Goal: Task Accomplishment & Management: Use online tool/utility

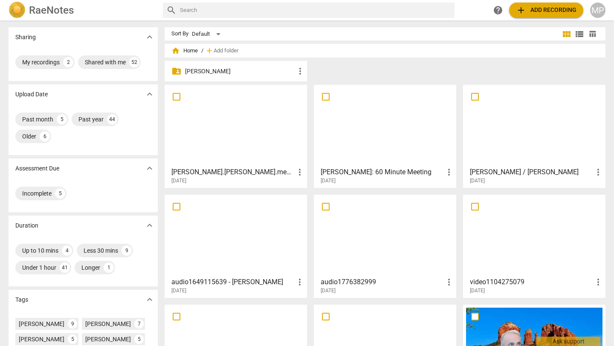
click at [420, 142] on div at bounding box center [385, 125] width 136 height 75
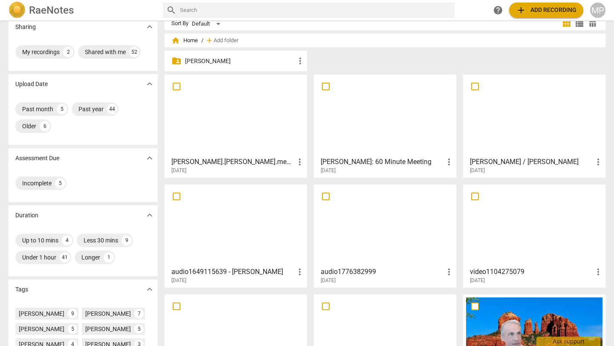
scroll to position [11, 0]
click at [480, 133] on div at bounding box center [534, 114] width 136 height 75
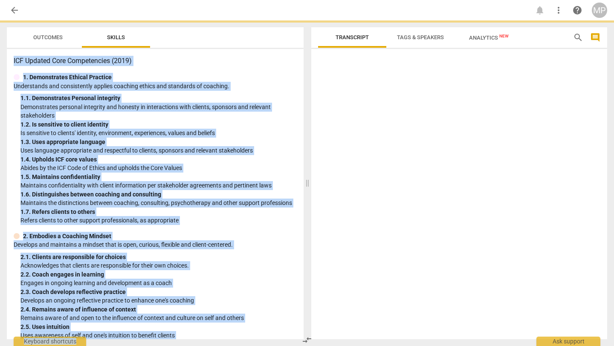
click at [480, 133] on div at bounding box center [459, 195] width 296 height 287
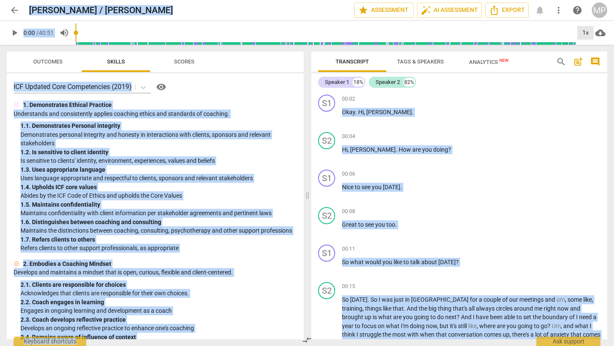
click at [585, 30] on div "1x" at bounding box center [585, 33] width 16 height 14
click at [589, 95] on li "2x" at bounding box center [591, 98] width 29 height 16
click at [14, 31] on span "play_arrow" at bounding box center [14, 33] width 10 height 10
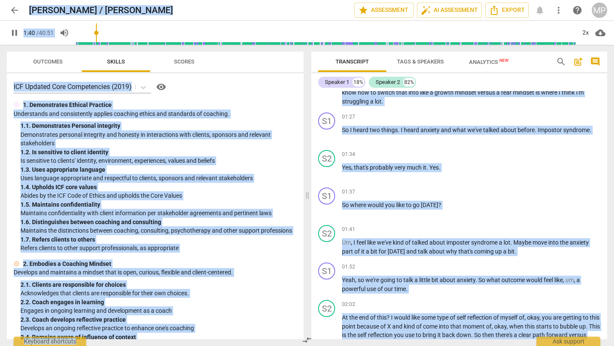
scroll to position [298, 0]
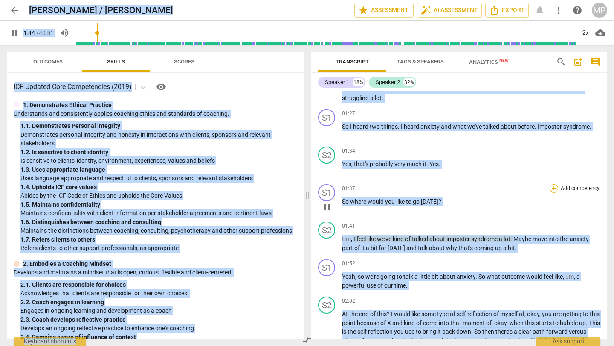
click at [554, 188] on div "+" at bounding box center [553, 188] width 9 height 9
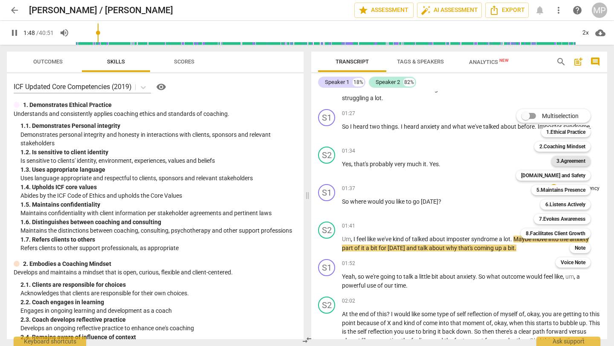
click at [565, 162] on b "3.Agreement" at bounding box center [570, 161] width 29 height 10
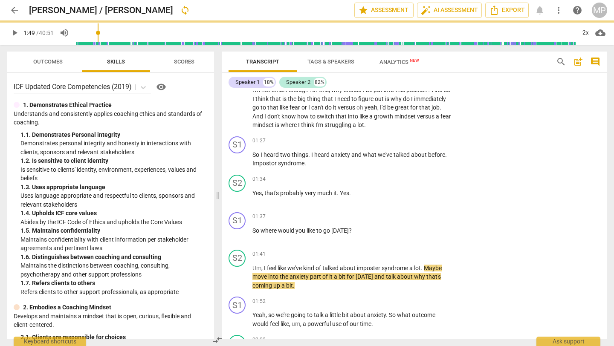
type input "109"
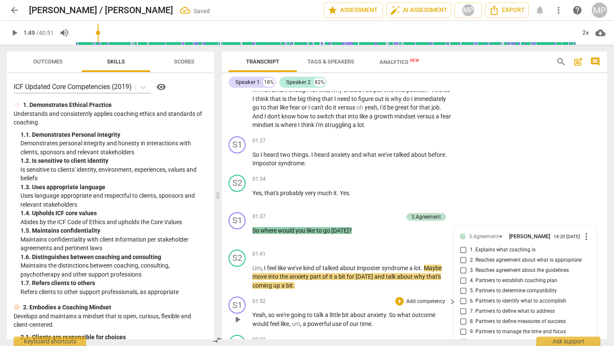
scroll to position [457, 0]
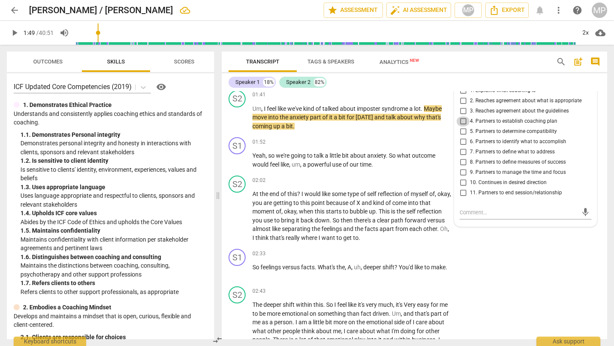
click at [460, 124] on input "4. Partners to establish coaching plan" at bounding box center [463, 121] width 14 height 10
checkbox input "true"
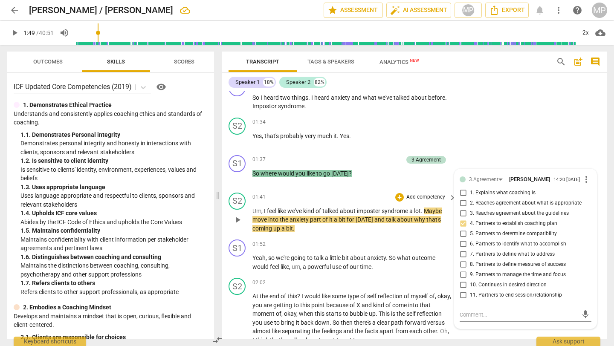
scroll to position [347, 0]
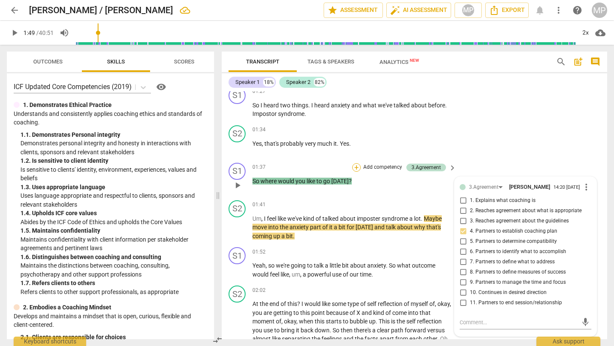
click at [356, 164] on div "+" at bounding box center [356, 167] width 9 height 9
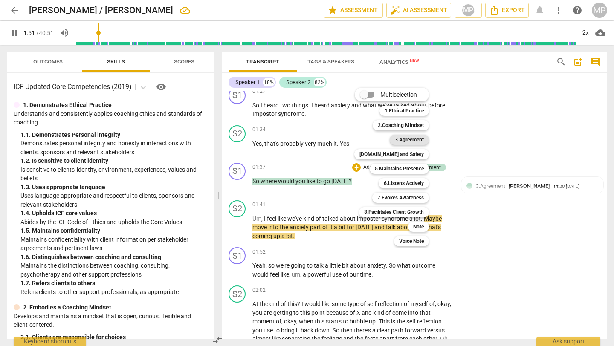
click at [405, 138] on b "3.Agreement" at bounding box center [409, 140] width 29 height 10
type input "112"
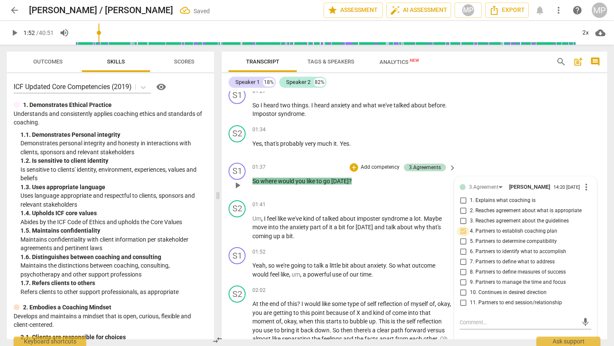
click at [460, 233] on input "4. Partners to establish coaching plan" at bounding box center [463, 231] width 14 height 10
click at [459, 236] on input "4. Partners to establish coaching plan" at bounding box center [463, 231] width 14 height 10
click at [461, 230] on input "4. Partners to establish coaching plan" at bounding box center [463, 231] width 14 height 10
checkbox input "true"
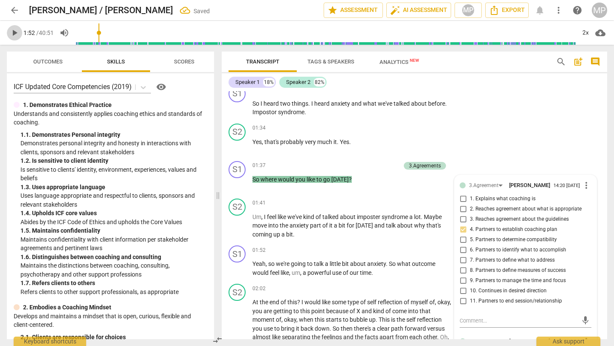
click at [15, 32] on span "play_arrow" at bounding box center [14, 33] width 10 height 10
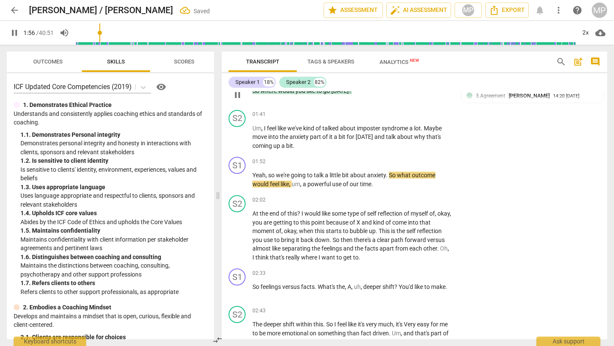
scroll to position [438, 0]
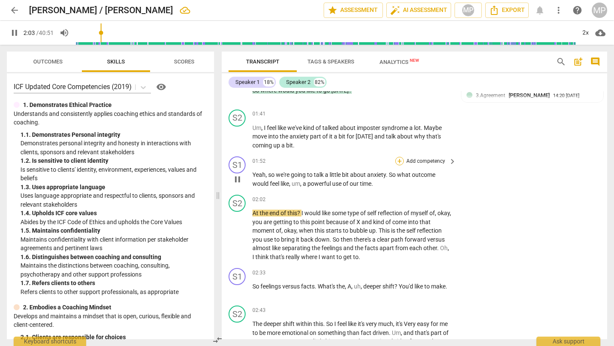
click at [398, 162] on div "+" at bounding box center [399, 161] width 9 height 9
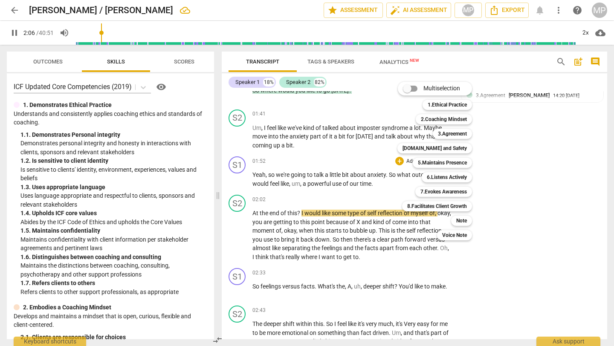
click at [445, 140] on div "3.Agreement 3" at bounding box center [456, 134] width 55 height 14
click at [445, 135] on b "3.Agreement" at bounding box center [452, 134] width 29 height 10
type input "128"
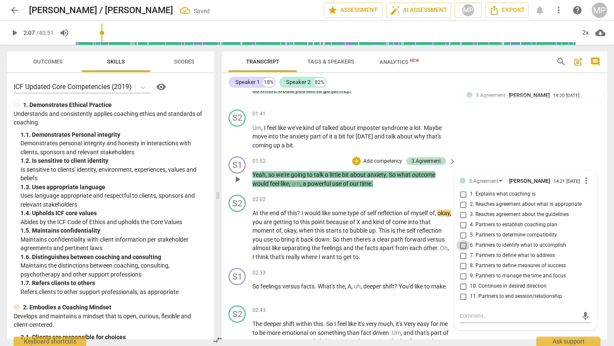
click at [464, 248] on input "6. Partners to identify what to accomplish" at bounding box center [463, 245] width 14 height 10
checkbox input "true"
click at [510, 135] on div "S2 play_arrow pause 01:41 + Add competency keyboard_arrow_right Um , I feel lik…" at bounding box center [414, 129] width 385 height 47
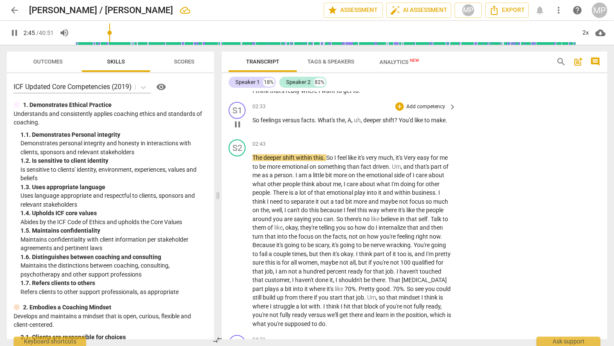
scroll to position [602, 0]
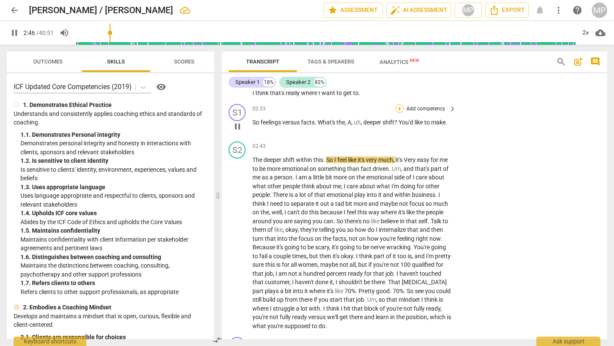
click at [397, 109] on div "+" at bounding box center [399, 108] width 9 height 9
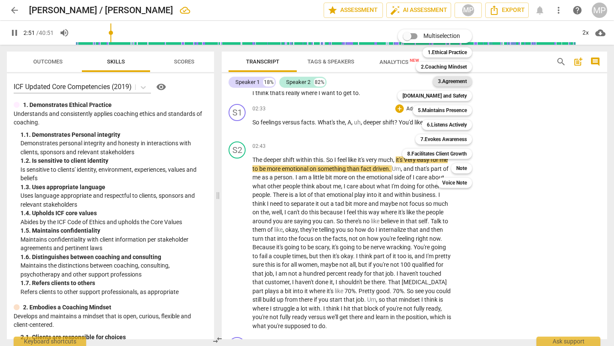
click at [445, 78] on b "3.Agreement" at bounding box center [452, 81] width 29 height 10
type input "173"
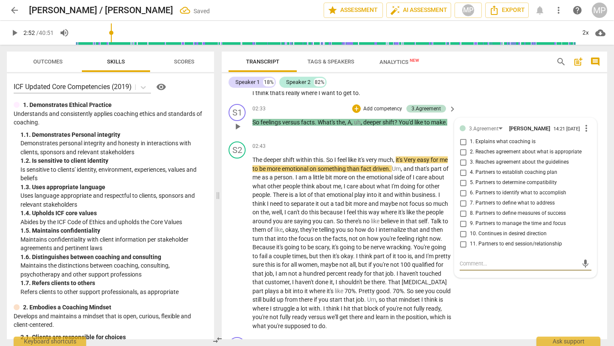
click at [462, 195] on input "6. Partners to identify what to accomplish" at bounding box center [463, 193] width 14 height 10
checkbox input "true"
click at [460, 203] on input "7. Partners to define what to address" at bounding box center [463, 203] width 14 height 10
checkbox input "true"
click at [481, 265] on textarea at bounding box center [518, 264] width 118 height 8
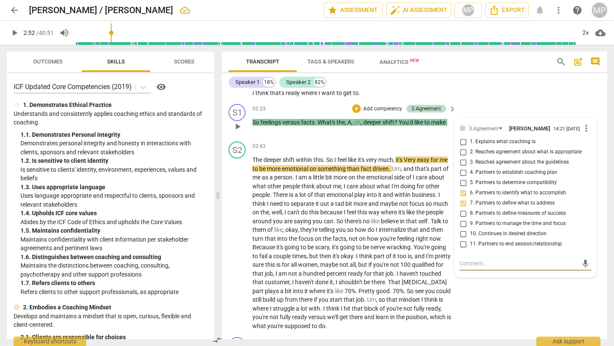
type textarea "F"
type textarea "Fi"
type textarea "Fie"
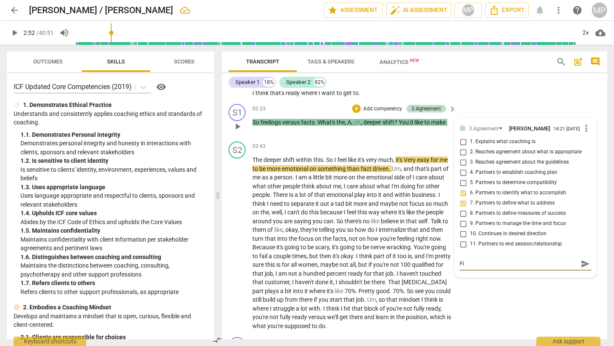
type textarea "Fie"
type textarea "Fiex"
type textarea "Fie"
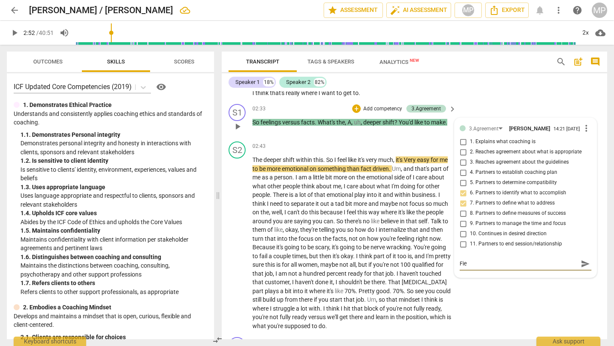
type textarea "Fi"
type textarea "Fix"
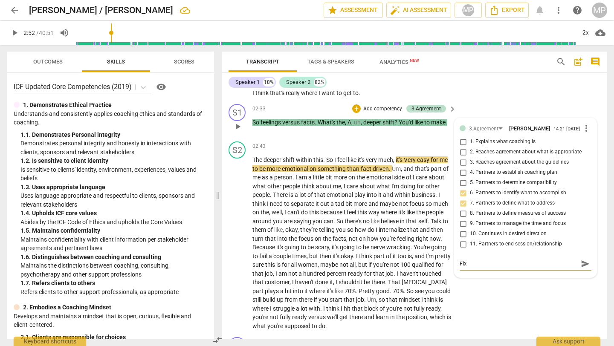
type textarea "Fix"
type textarea "Fix t"
type textarea "Fix tr"
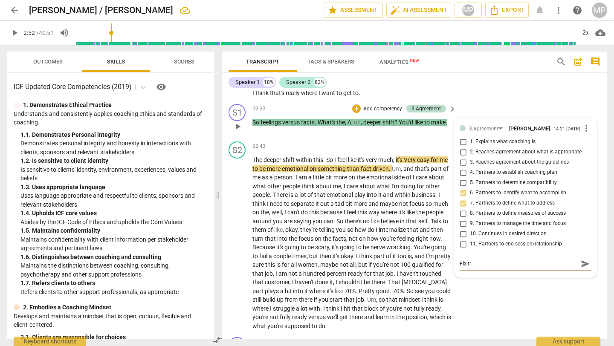
type textarea "Fix tra"
type textarea "Fix [PERSON_NAME]"
type textarea "Fix trans"
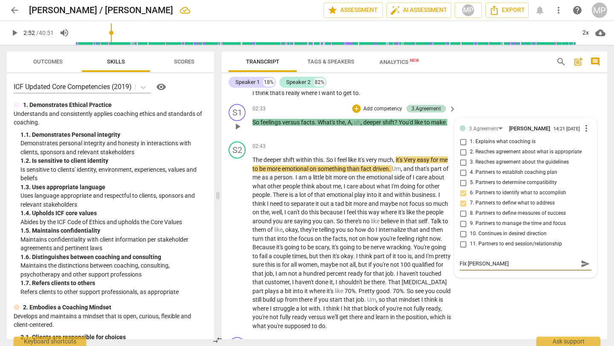
type textarea "Fix trans"
type textarea "Fix transc"
type textarea "Fix transcr"
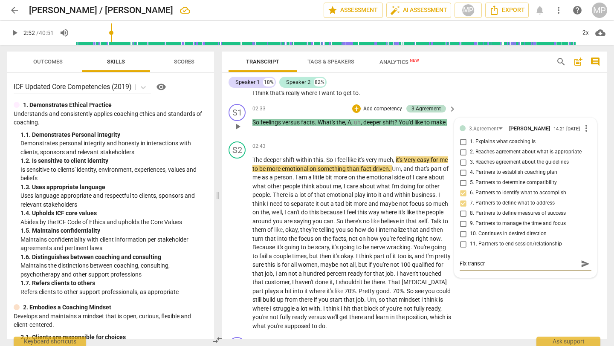
type textarea "Fix transcri"
type textarea "Fix transcrip"
type textarea "Fix transcript"
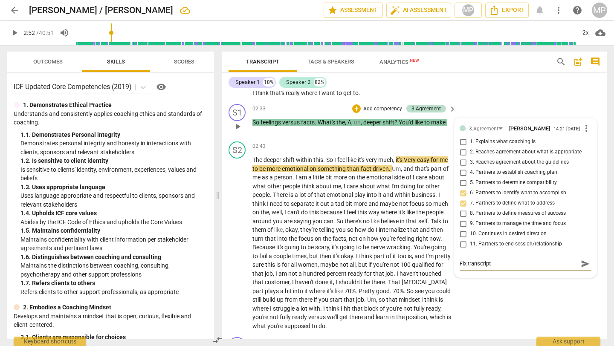
type textarea "Fix transcript"
drag, startPoint x: 580, startPoint y: 265, endPoint x: 552, endPoint y: 236, distance: 40.7
click at [580, 265] on span "send" at bounding box center [584, 263] width 9 height 9
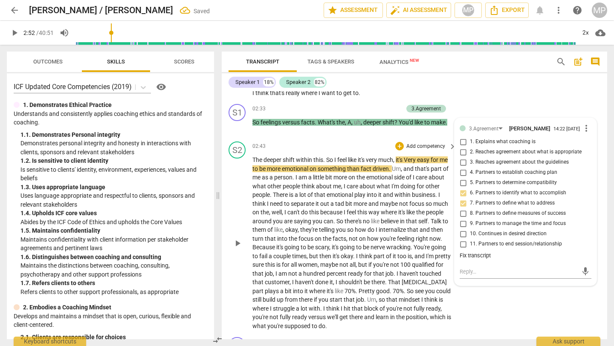
click at [361, 146] on div "02:43 + Add competency keyboard_arrow_right" at bounding box center [354, 146] width 205 height 9
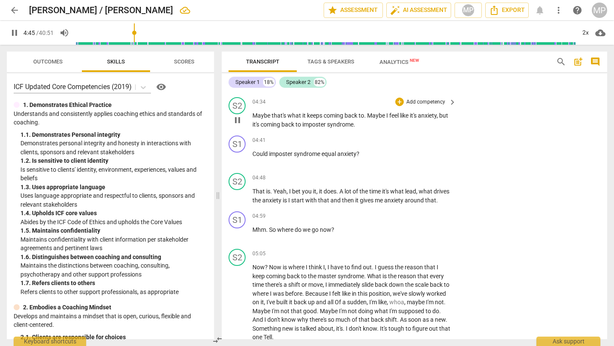
scroll to position [882, 0]
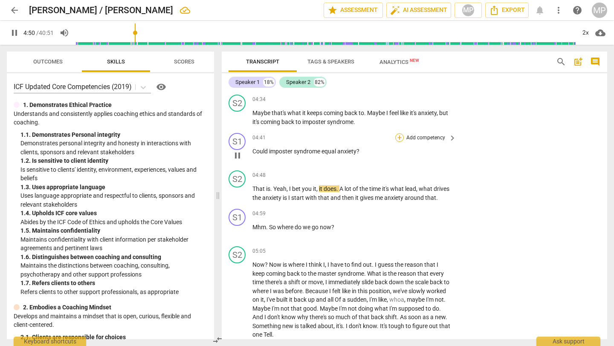
click at [399, 142] on div "+" at bounding box center [399, 137] width 9 height 9
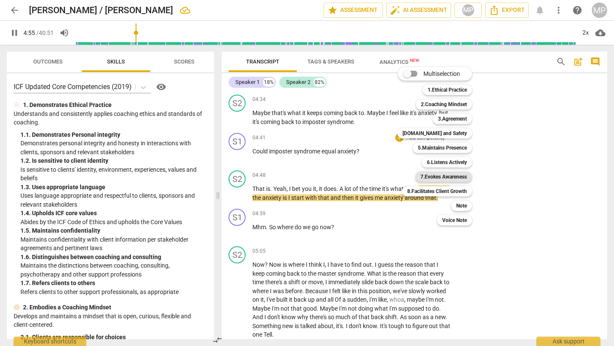
click at [449, 177] on b "7.Evokes Awareness" at bounding box center [443, 177] width 46 height 10
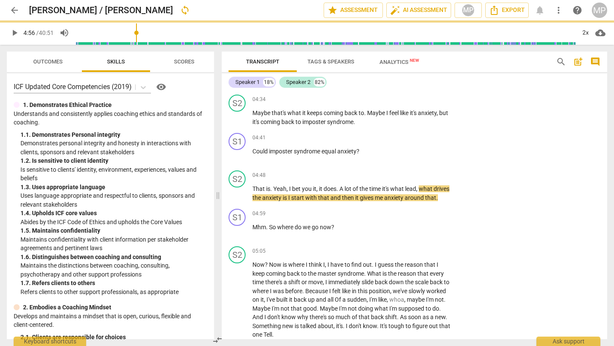
type input "296"
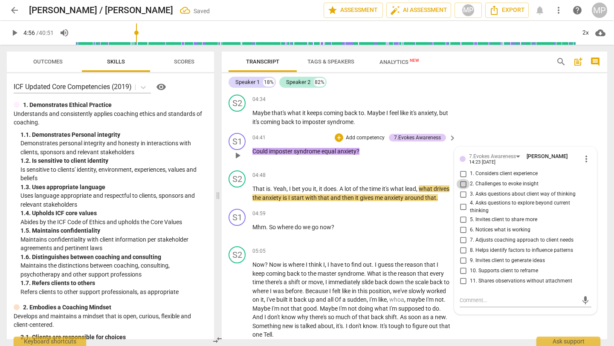
click at [462, 189] on input "2. Challenges to evoke insight" at bounding box center [463, 184] width 14 height 10
checkbox input "true"
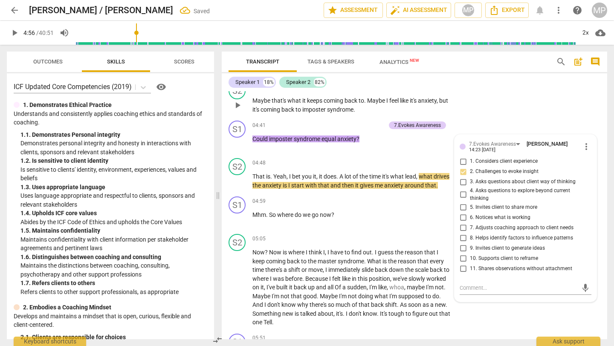
scroll to position [901, 0]
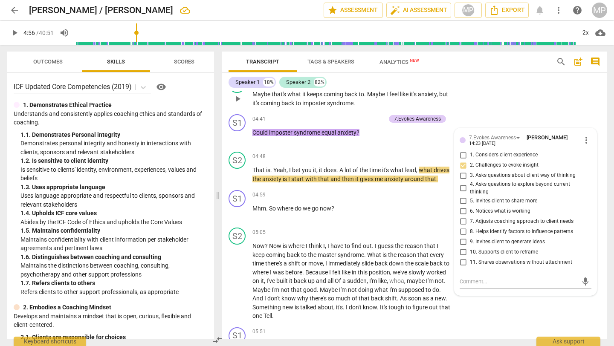
click at [479, 93] on div "S2 play_arrow pause 04:34 + Add competency keyboard_arrow_right Maybe that's wh…" at bounding box center [414, 91] width 385 height 38
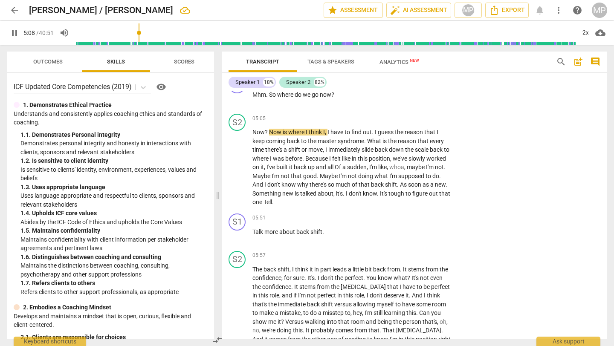
scroll to position [1016, 0]
click at [410, 110] on div "S1 play_arrow pause 04:59 + Add competency keyboard_arrow_right Mhm . So where …" at bounding box center [414, 91] width 385 height 38
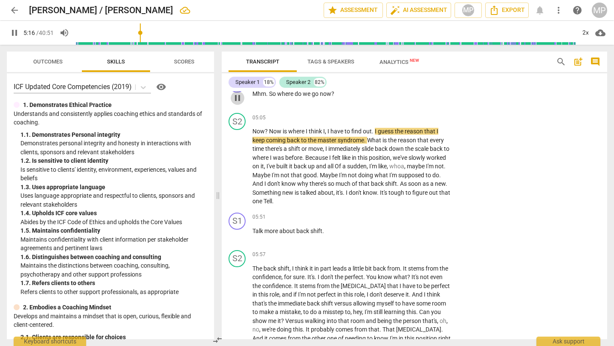
click at [236, 103] on span "pause" at bounding box center [237, 98] width 10 height 10
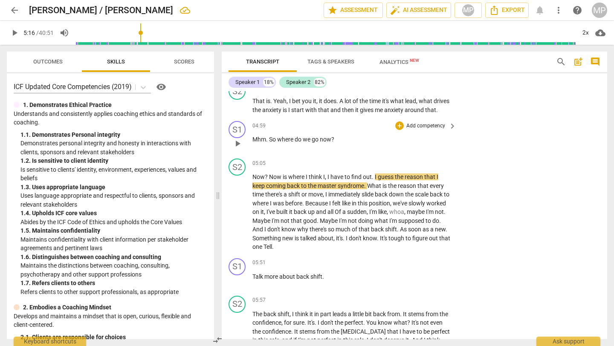
scroll to position [974, 0]
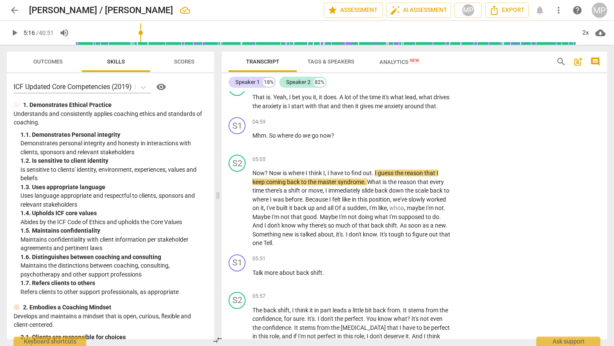
click at [15, 30] on span "play_arrow" at bounding box center [14, 33] width 10 height 10
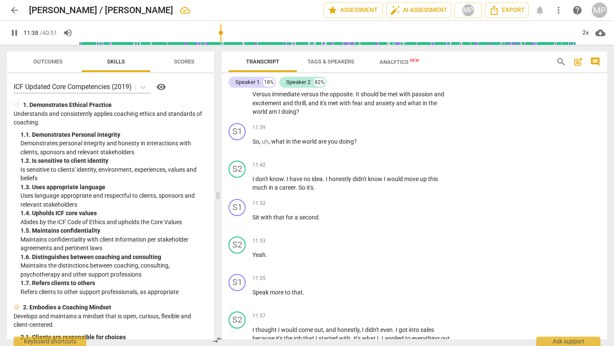
scroll to position [1999, 0]
click at [236, 151] on span "pause" at bounding box center [237, 146] width 10 height 10
click at [240, 114] on div "play_arrow pause" at bounding box center [242, 64] width 22 height 99
click at [16, 32] on span "play_arrow" at bounding box center [14, 33] width 10 height 10
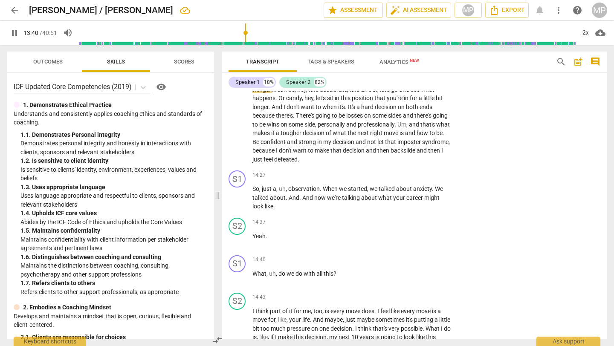
scroll to position [2494, 0]
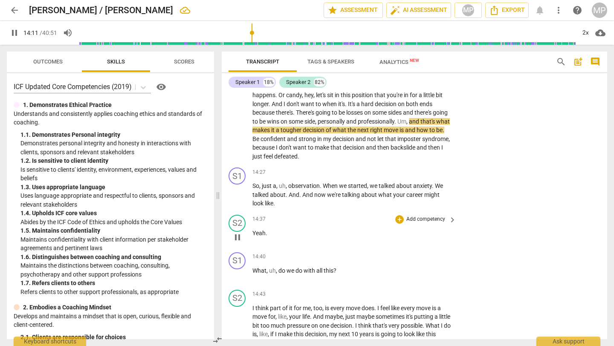
click at [490, 230] on div "S2 play_arrow pause 14:37 + Add competency keyboard_arrow_right Yeah ." at bounding box center [414, 230] width 385 height 38
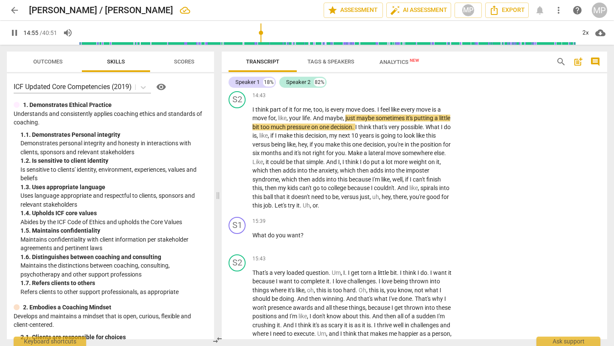
scroll to position [2691, 0]
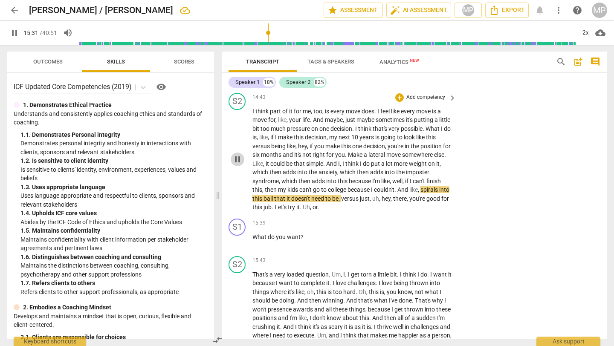
click at [237, 165] on span "pause" at bounding box center [237, 159] width 10 height 10
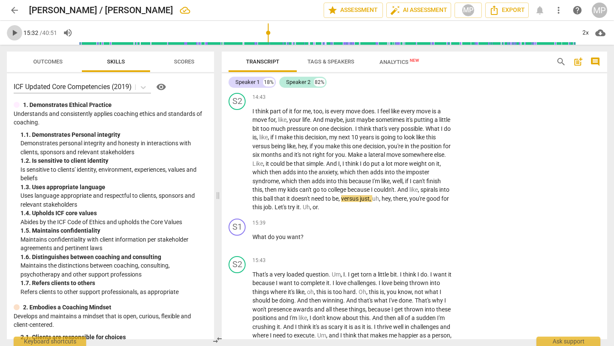
click at [13, 29] on span "play_arrow" at bounding box center [14, 33] width 10 height 10
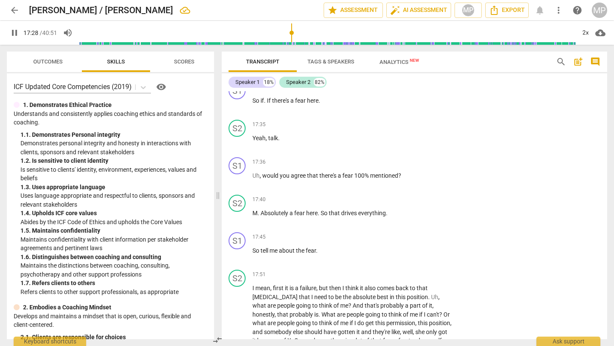
scroll to position [3303, 0]
click at [537, 150] on div "S2 play_arrow pause 17:35 + Add competency keyboard_arrow_right Yeah , talk ." at bounding box center [414, 134] width 385 height 38
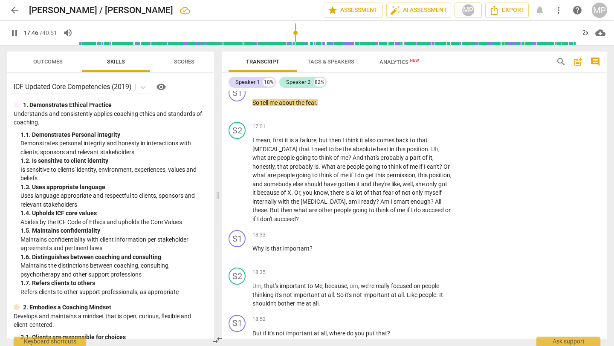
scroll to position [3454, 0]
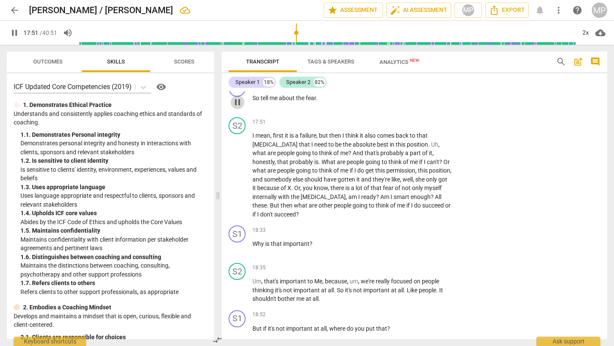
click at [231, 107] on span "pause" at bounding box center [238, 102] width 14 height 10
type input "1072"
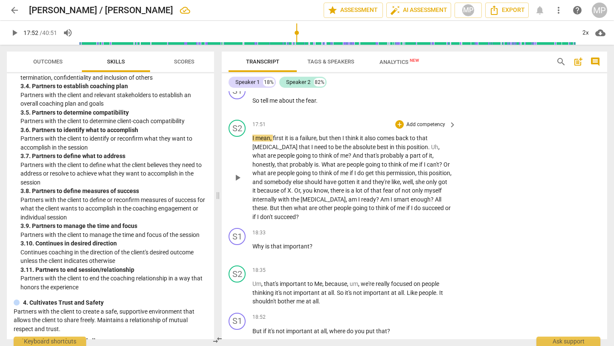
scroll to position [3447, 0]
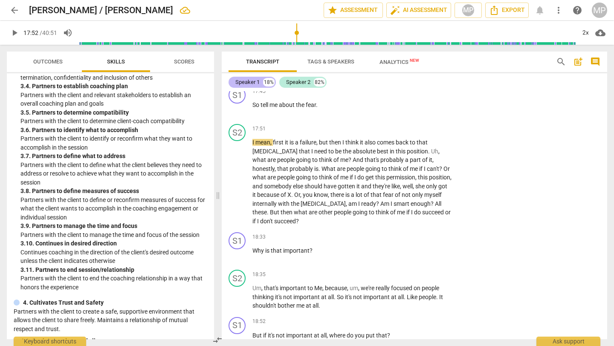
click at [255, 83] on div "Speaker 1" at bounding box center [247, 82] width 24 height 9
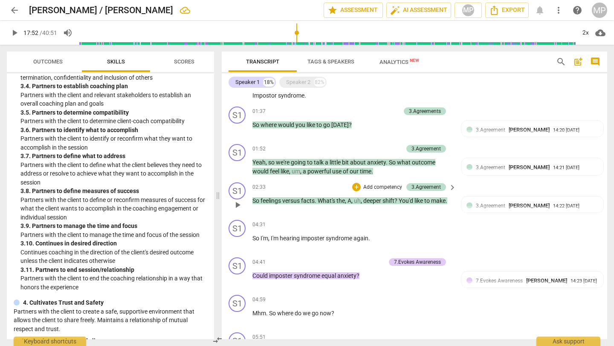
scroll to position [143, 0]
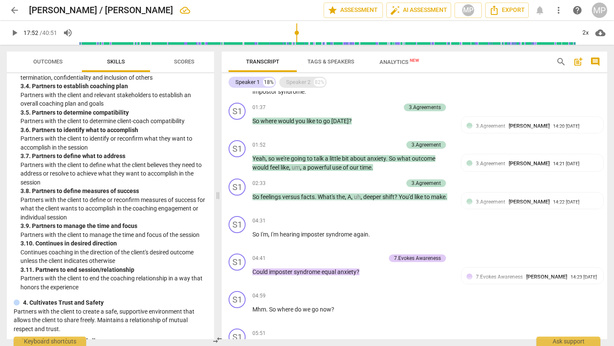
click at [307, 82] on div "Speaker 2" at bounding box center [298, 82] width 24 height 9
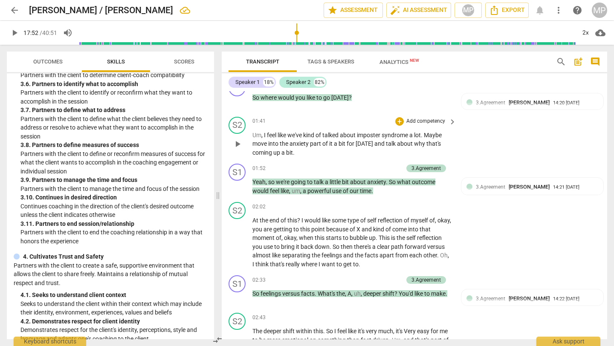
scroll to position [409, 0]
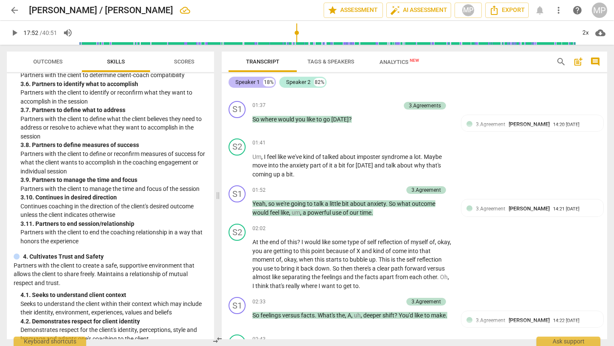
click at [255, 81] on div "Speaker 1" at bounding box center [247, 82] width 24 height 9
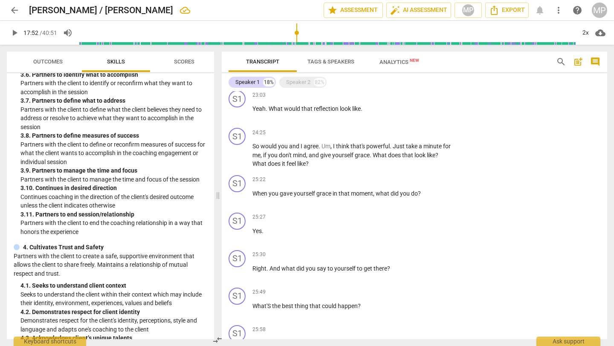
scroll to position [606, 0]
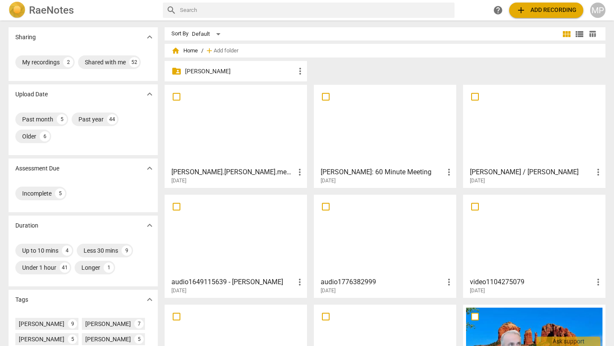
click at [393, 174] on h3 "[PERSON_NAME]: 60 Minute Meeting" at bounding box center [382, 172] width 123 height 10
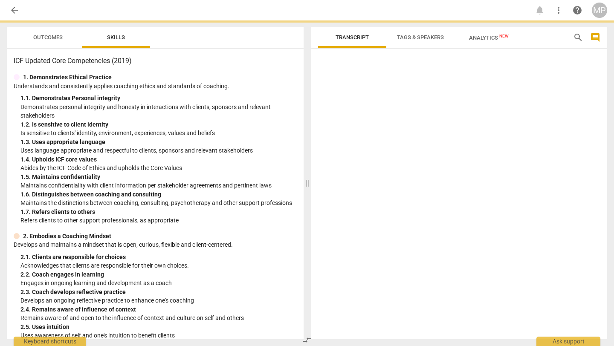
click at [393, 174] on div at bounding box center [459, 195] width 296 height 287
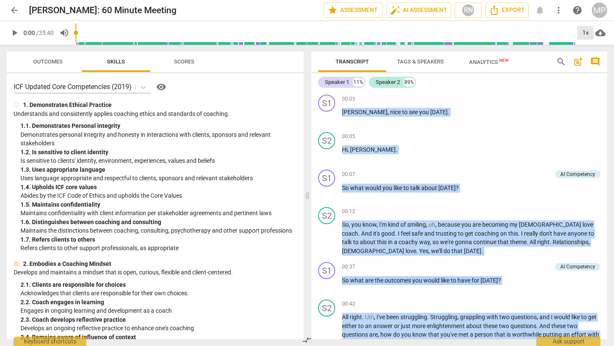
click at [586, 33] on div "1x" at bounding box center [585, 33] width 16 height 14
click at [590, 87] on li "1.5x" at bounding box center [591, 82] width 29 height 16
click at [14, 34] on span "play_arrow" at bounding box center [14, 33] width 10 height 10
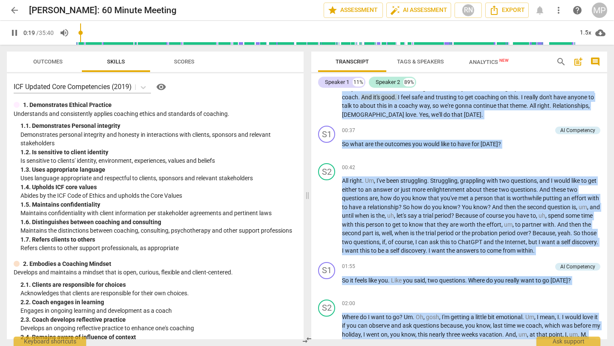
scroll to position [137, 0]
click at [502, 131] on div "+" at bounding box center [505, 130] width 9 height 9
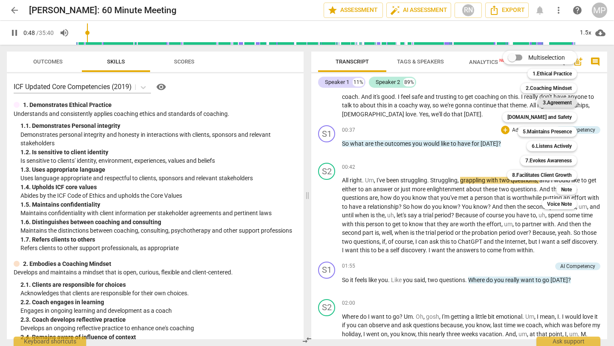
click at [560, 100] on b "3.Agreement" at bounding box center [557, 103] width 29 height 10
type input "49"
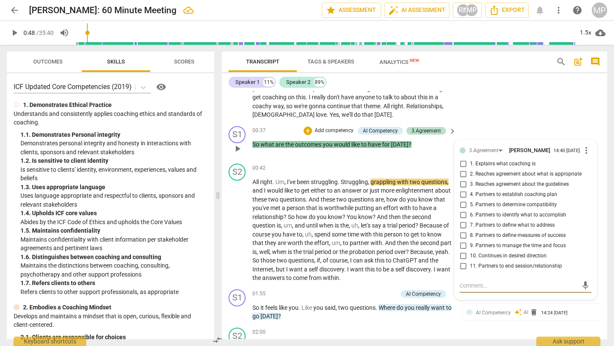
click at [461, 217] on input "6. Partners to identify what to accomplish" at bounding box center [463, 215] width 14 height 10
checkbox input "true"
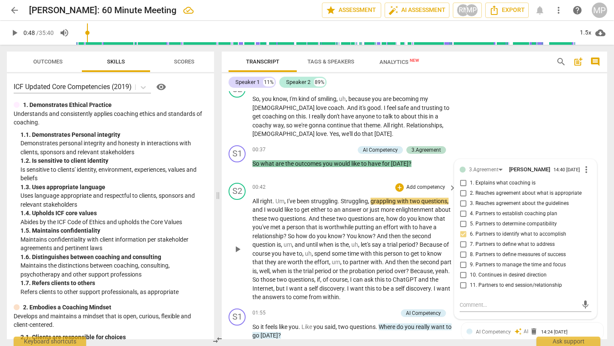
scroll to position [127, 0]
click at [13, 33] on span "play_arrow" at bounding box center [14, 33] width 10 height 10
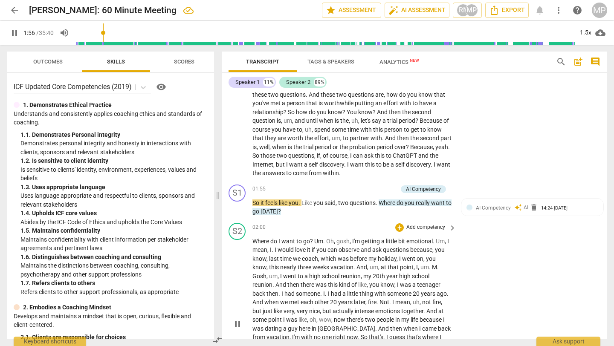
scroll to position [248, 0]
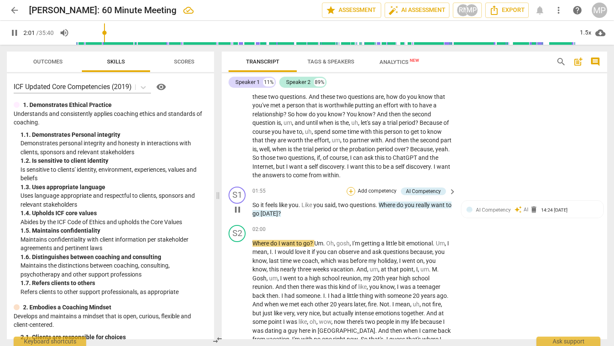
click at [349, 191] on div "+" at bounding box center [351, 191] width 9 height 9
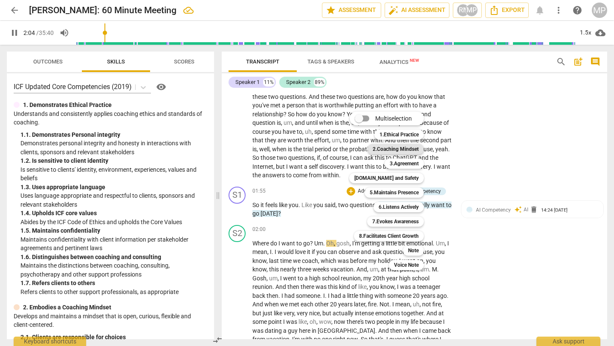
click at [412, 151] on b "2.Coaching Mindset" at bounding box center [396, 149] width 46 height 10
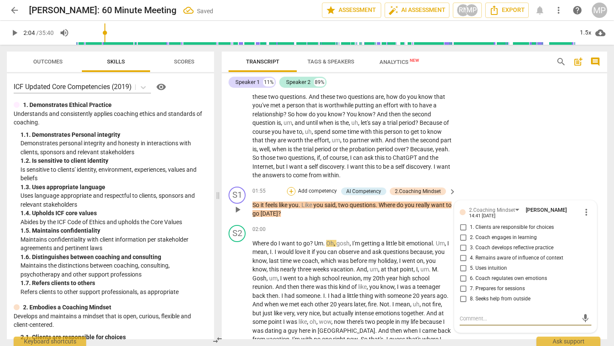
click at [293, 190] on div "+" at bounding box center [291, 191] width 9 height 9
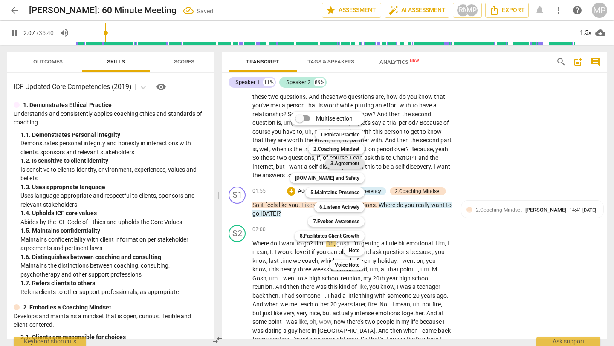
click at [341, 161] on b "3.Agreement" at bounding box center [344, 164] width 29 height 10
type input "128"
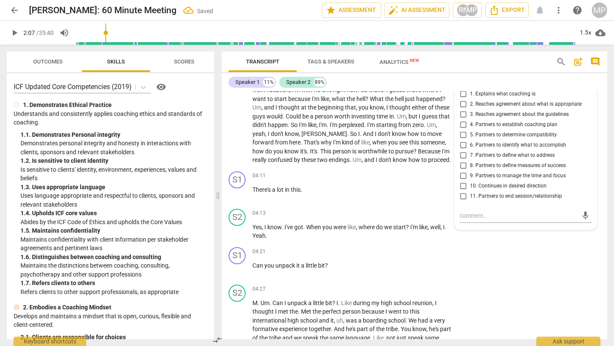
scroll to position [508, 0]
click at [462, 156] on input "7. Partners to define what to address" at bounding box center [463, 155] width 14 height 10
checkbox input "true"
click at [420, 76] on div "Speaker 1 11% Speaker 2 89%" at bounding box center [414, 82] width 372 height 14
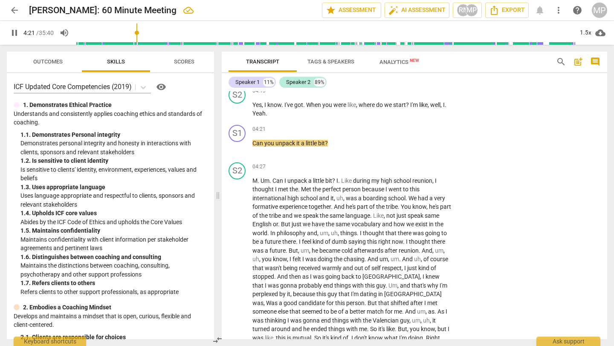
scroll to position [627, 0]
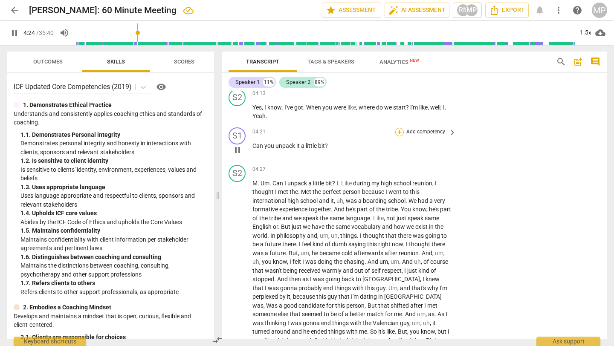
click at [400, 131] on div "+" at bounding box center [399, 132] width 9 height 9
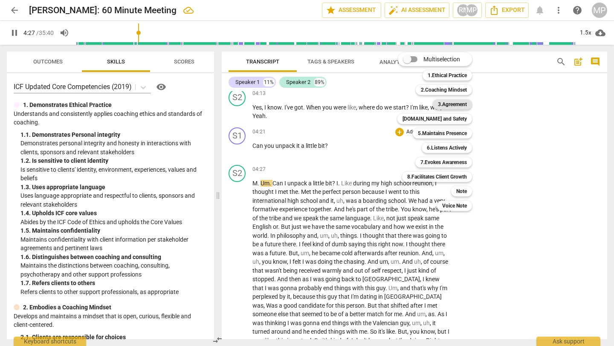
click at [445, 102] on b "3.Agreement" at bounding box center [452, 104] width 29 height 10
type input "268"
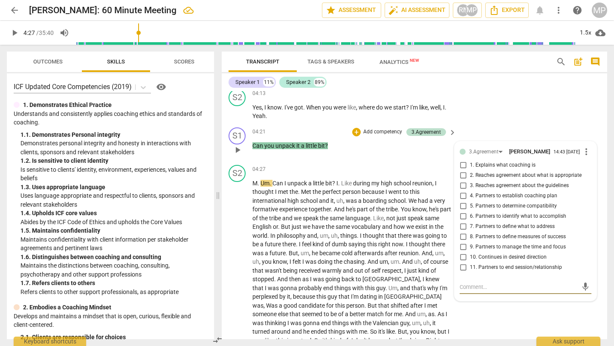
click at [460, 229] on input "7. Partners to define what to address" at bounding box center [463, 227] width 14 height 10
checkbox input "true"
click at [463, 190] on input "3. Reaches agreement about the guidelines" at bounding box center [463, 186] width 14 height 10
checkbox input "true"
click at [505, 86] on div "Speaker 1 11% Speaker 2 89%" at bounding box center [414, 82] width 372 height 14
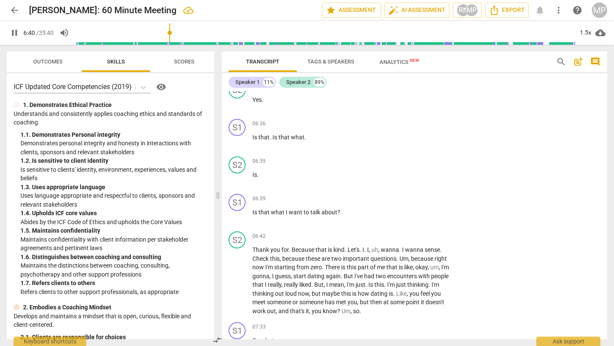
scroll to position [1033, 0]
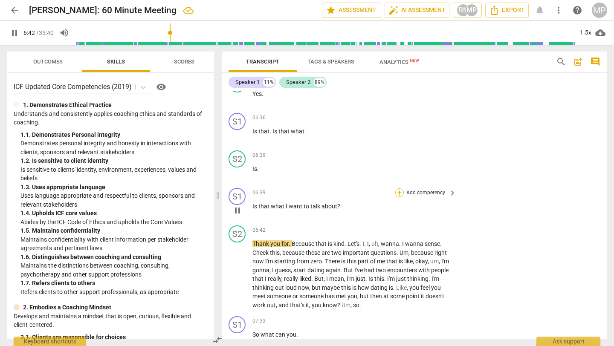
click at [399, 191] on div "+" at bounding box center [399, 192] width 9 height 9
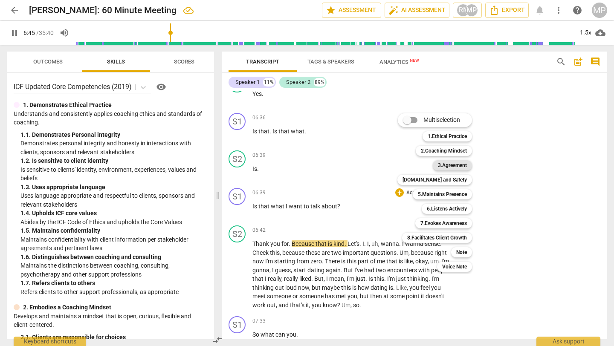
click at [448, 163] on b "3.Agreement" at bounding box center [452, 165] width 29 height 10
type input "406"
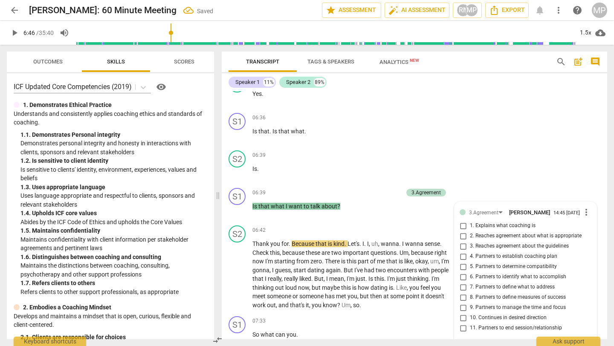
scroll to position [1169, 0]
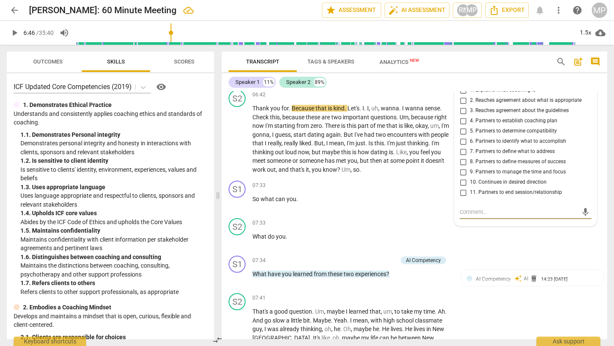
click at [462, 125] on input "4. Partners to establish coaching plan" at bounding box center [463, 121] width 14 height 10
checkbox input "true"
click at [17, 33] on span "play_arrow" at bounding box center [14, 33] width 10 height 10
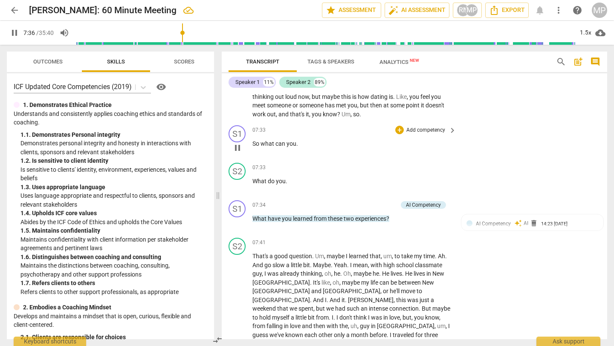
scroll to position [1225, 0]
click at [349, 204] on div "+" at bounding box center [351, 204] width 9 height 9
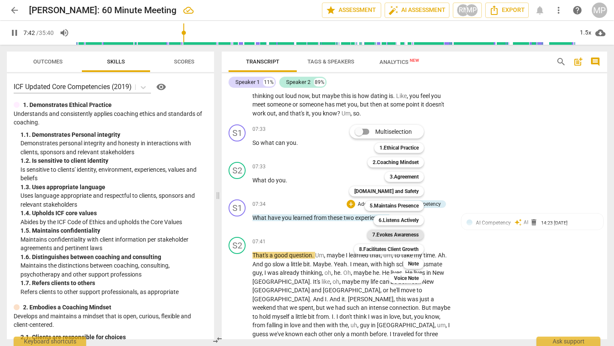
click at [401, 236] on b "7.Evokes Awareness" at bounding box center [395, 235] width 46 height 10
type input "463"
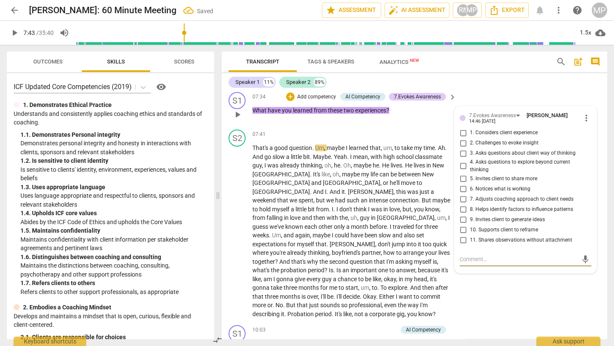
scroll to position [1322, 0]
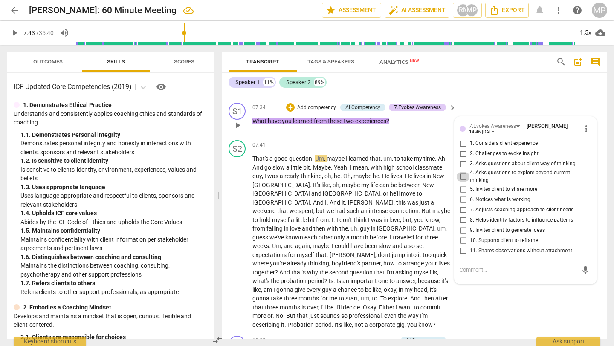
click at [462, 175] on input "4. Asks questions to explore beyond current thinking" at bounding box center [463, 177] width 14 height 10
checkbox input "true"
click at [458, 88] on div "Speaker 1 11% Speaker 2 89%" at bounding box center [414, 82] width 372 height 14
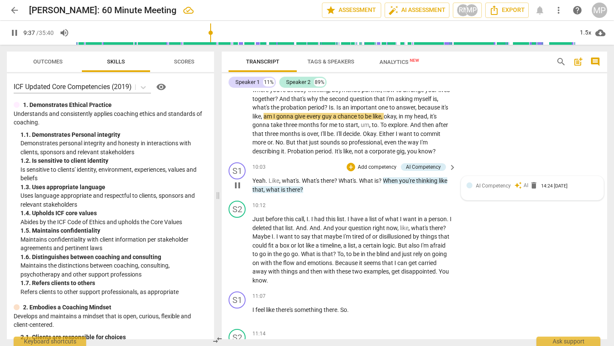
scroll to position [1496, 0]
click at [350, 162] on div "+" at bounding box center [351, 166] width 9 height 9
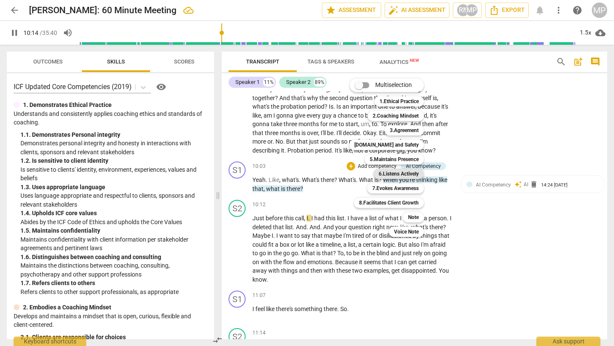
click at [410, 173] on b "6.Listens Actively" at bounding box center [398, 174] width 40 height 10
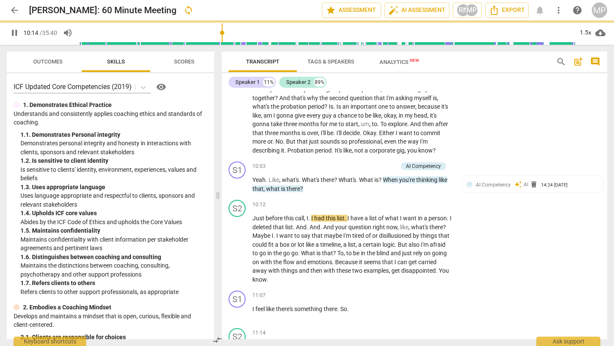
type input "615"
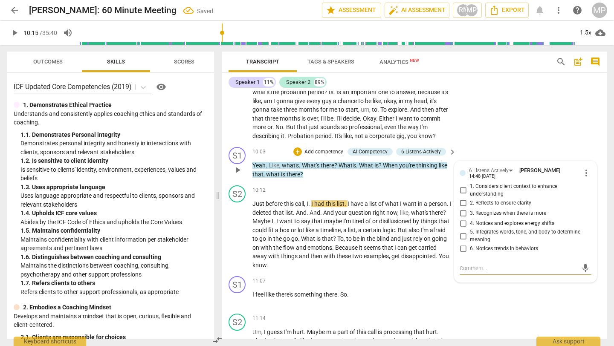
scroll to position [1511, 0]
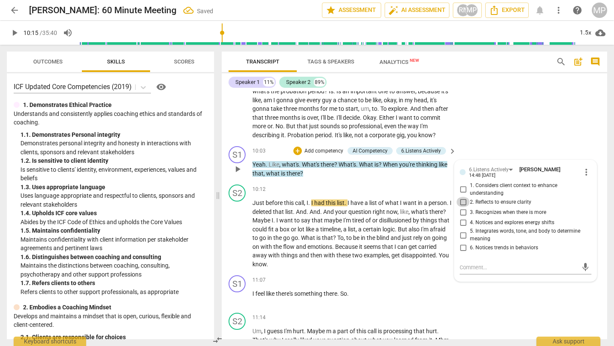
click at [461, 197] on input "2. Reflects to ensure clarity" at bounding box center [463, 202] width 14 height 10
checkbox input "true"
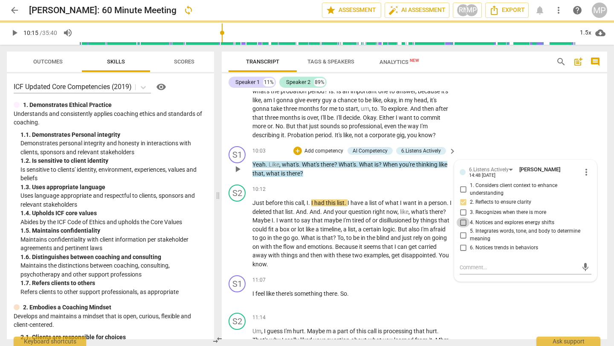
click at [461, 217] on input "4. Notices and explores energy shifts" at bounding box center [463, 222] width 14 height 10
checkbox input "true"
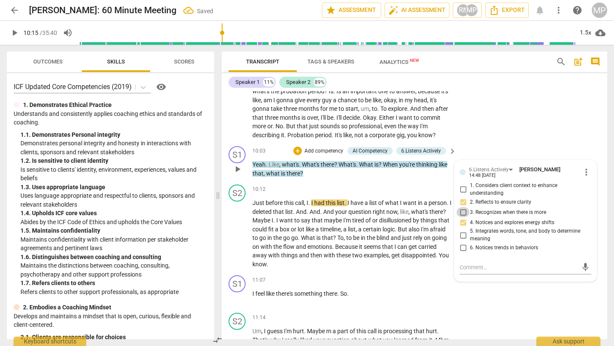
click at [459, 207] on input "3. Recognizes when there is more" at bounding box center [463, 212] width 14 height 10
checkbox input "true"
click at [479, 109] on div "S2 play_arrow pause 07:41 + Add competency keyboard_arrow_right That's a good q…" at bounding box center [414, 45] width 385 height 196
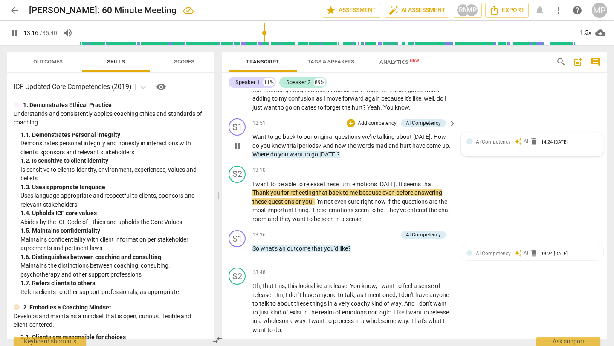
scroll to position [1874, 0]
click at [352, 121] on div "+" at bounding box center [351, 122] width 9 height 9
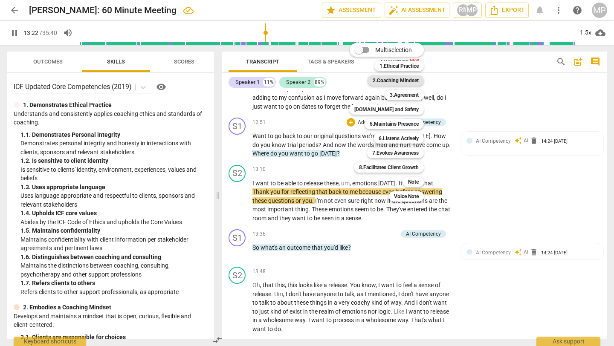
click at [404, 76] on b "2.Coaching Mindset" at bounding box center [396, 80] width 46 height 10
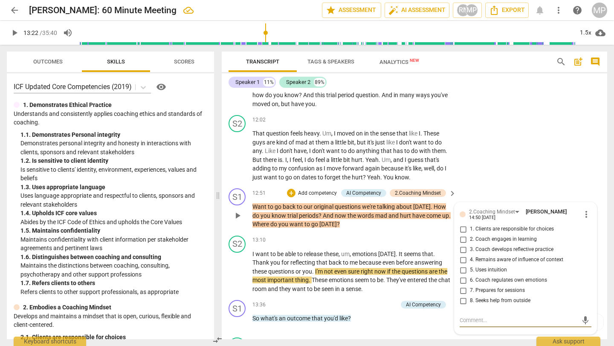
scroll to position [1807, 0]
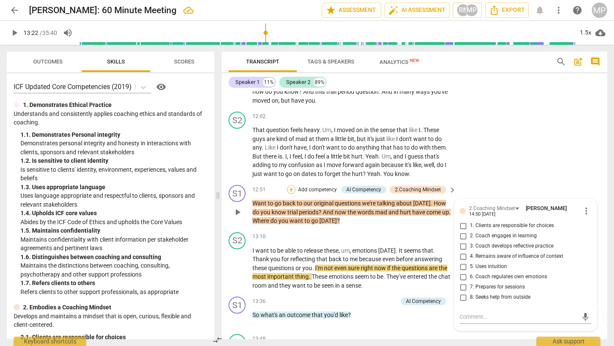
click at [287, 187] on div "+" at bounding box center [291, 189] width 9 height 9
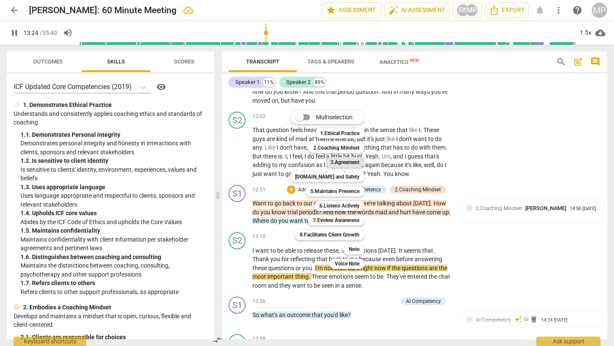
click at [342, 161] on b "3.Agreement" at bounding box center [344, 162] width 29 height 10
type input "805"
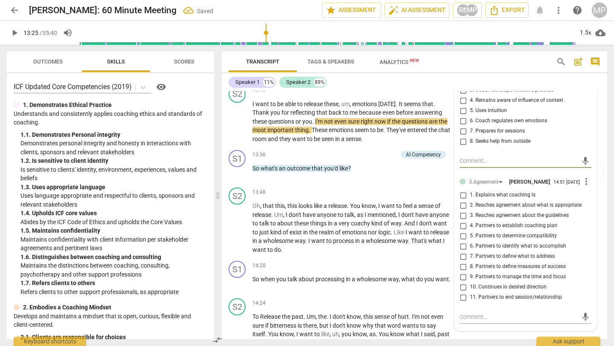
scroll to position [1971, 0]
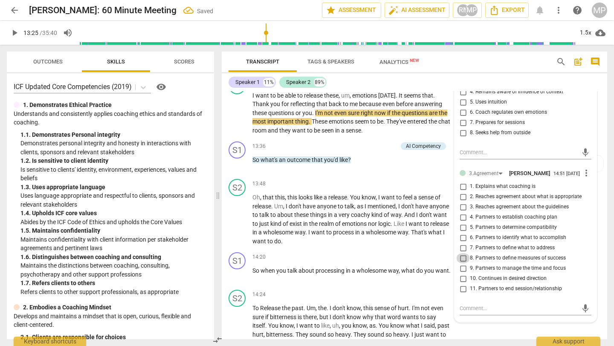
click at [463, 260] on input "8. Partners to define measures of success" at bounding box center [463, 258] width 14 height 10
checkbox input "true"
click at [462, 251] on input "7. Partners to define what to address" at bounding box center [463, 248] width 14 height 10
checkbox input "true"
click at [462, 263] on input "8. Partners to define measures of success" at bounding box center [463, 258] width 14 height 10
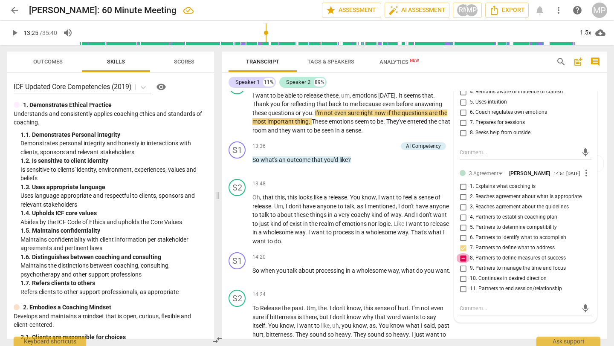
click at [461, 262] on input "8. Partners to define measures of success" at bounding box center [463, 258] width 14 height 10
checkbox input "false"
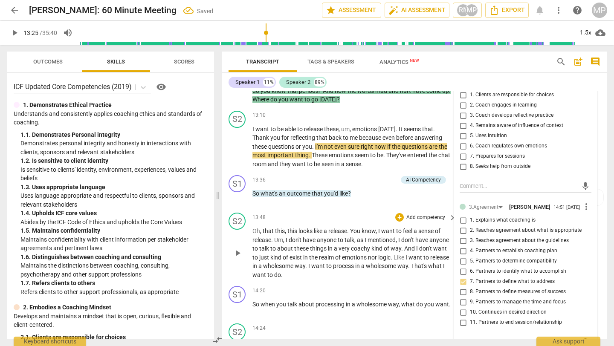
scroll to position [1927, 0]
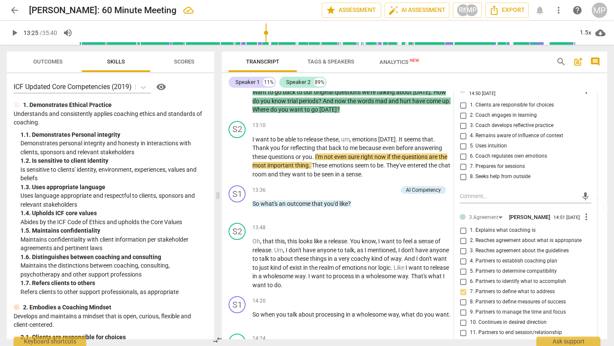
click at [15, 31] on span "play_arrow" at bounding box center [14, 33] width 10 height 10
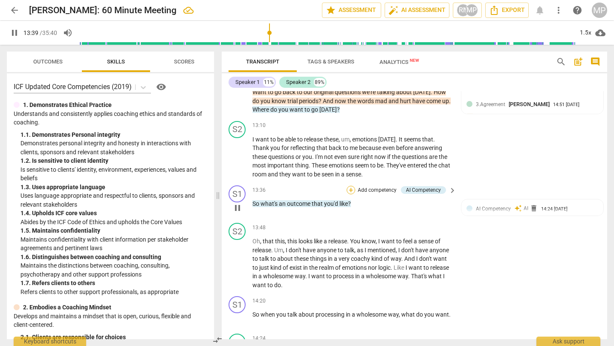
click at [348, 189] on div "+" at bounding box center [351, 190] width 9 height 9
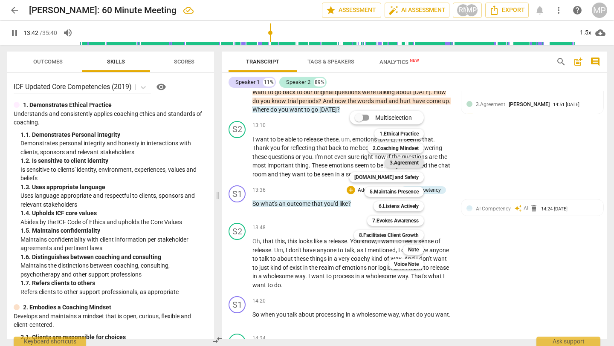
click at [405, 160] on b "3.Agreement" at bounding box center [404, 163] width 29 height 10
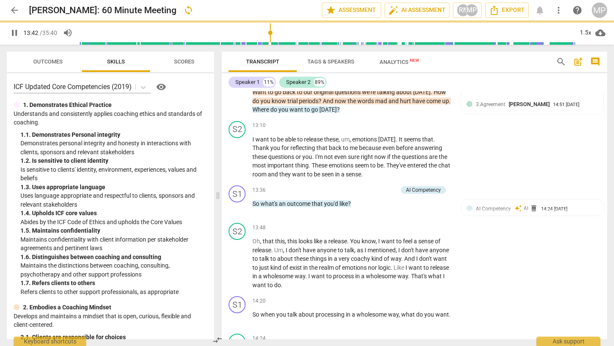
type input "823"
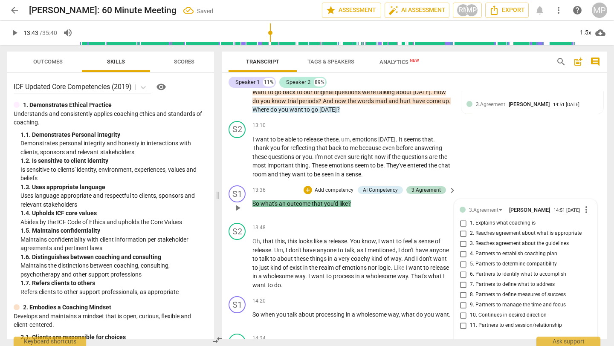
scroll to position [2060, 0]
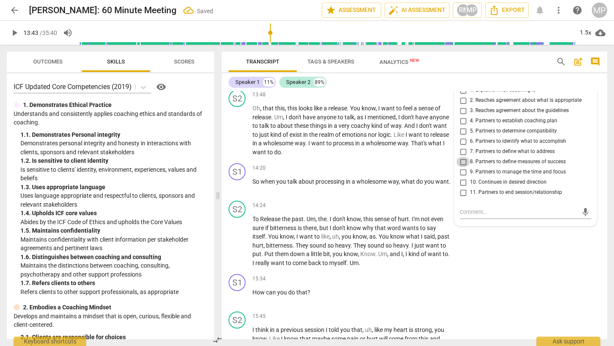
click at [461, 165] on input "8. Partners to define measures of success" at bounding box center [463, 162] width 14 height 10
checkbox input "true"
click at [460, 144] on input "6. Partners to identify what to accomplish" at bounding box center [463, 141] width 14 height 10
checkbox input "true"
click at [11, 28] on span "play_arrow" at bounding box center [14, 33] width 10 height 10
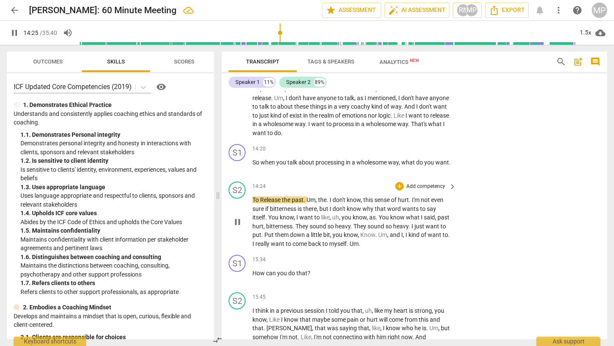
scroll to position [2081, 0]
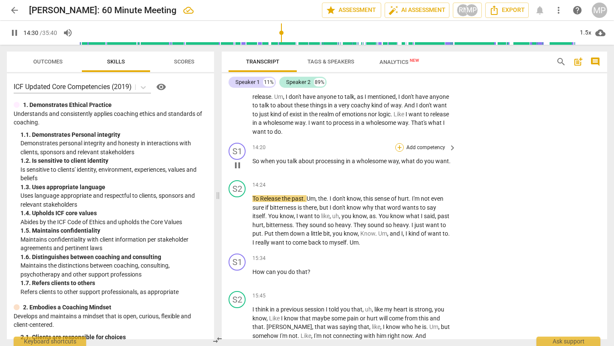
click at [397, 149] on div "+" at bounding box center [399, 147] width 9 height 9
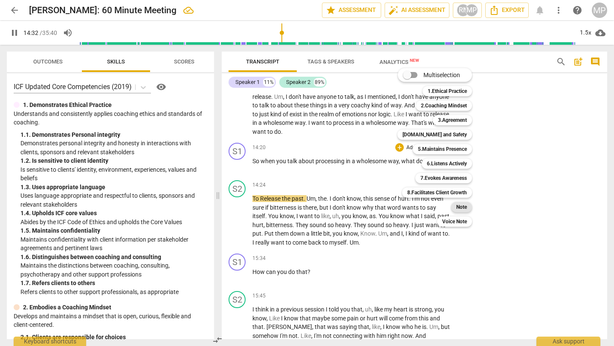
click at [461, 206] on b "Note" at bounding box center [461, 207] width 11 height 10
type input "873"
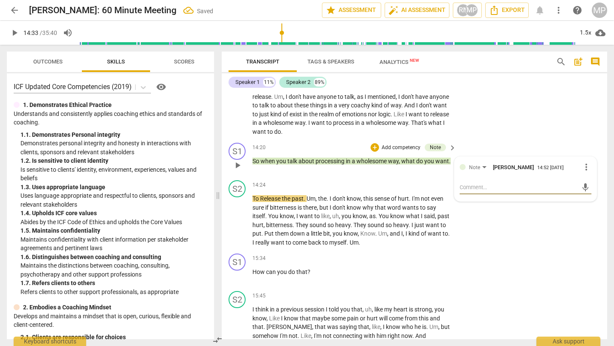
type textarea "f"
type textarea "fi"
type textarea "fix"
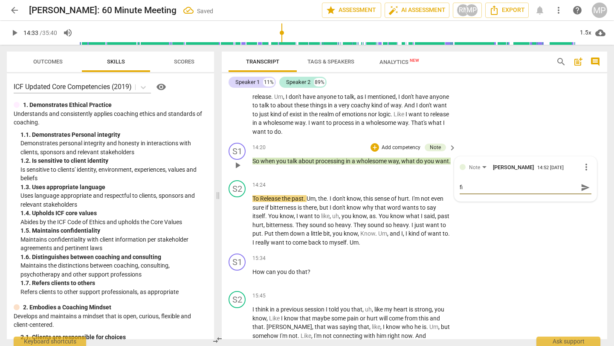
type textarea "fix"
type textarea "fix t"
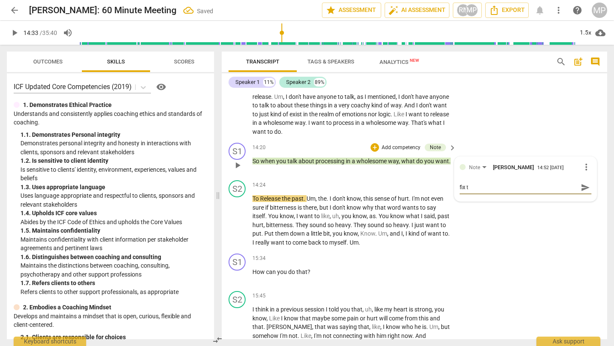
type textarea "fix tr"
type textarea "fix tra"
type textarea "fix [PERSON_NAME]"
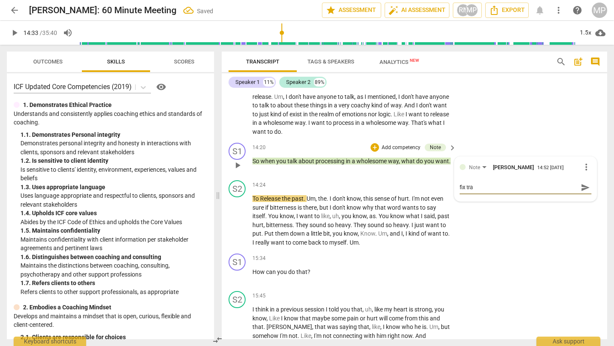
type textarea "fix [PERSON_NAME]"
type textarea "fix trans"
type textarea "fix transc"
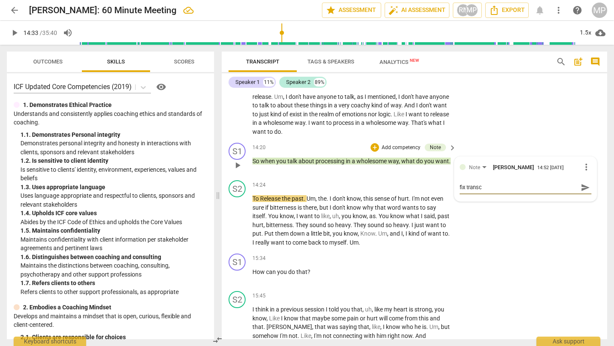
type textarea "fix transcr"
type textarea "fix transcri"
type textarea "fix transcrip"
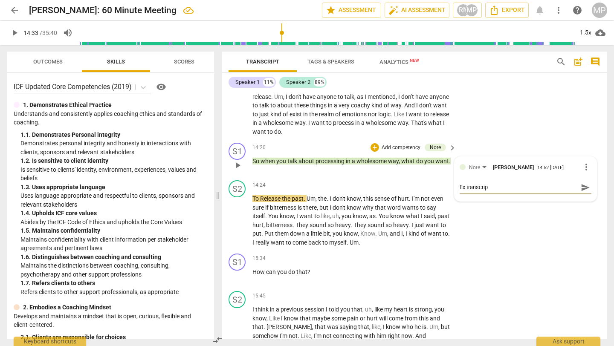
type textarea "fix transcript"
click at [586, 195] on span "send" at bounding box center [584, 191] width 9 height 9
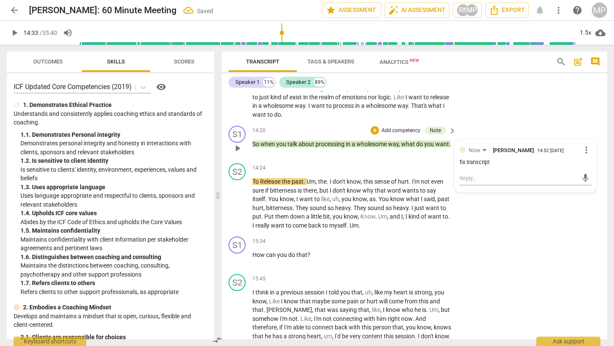
click at [466, 140] on div "Note [PERSON_NAME] 14:52 [DATE] more_vert fix transcript mic" at bounding box center [525, 166] width 142 height 52
click at [9, 29] on span "play_arrow" at bounding box center [14, 33] width 15 height 10
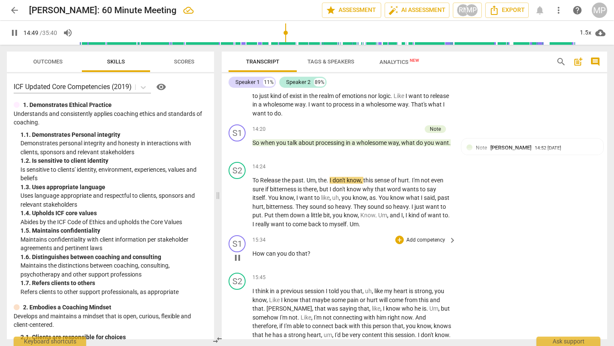
scroll to position [2097, 0]
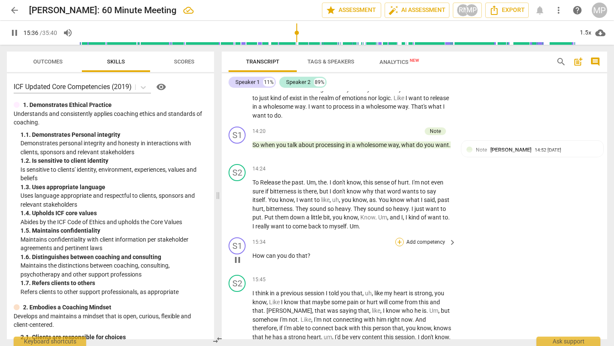
click at [400, 242] on div "+" at bounding box center [399, 242] width 9 height 9
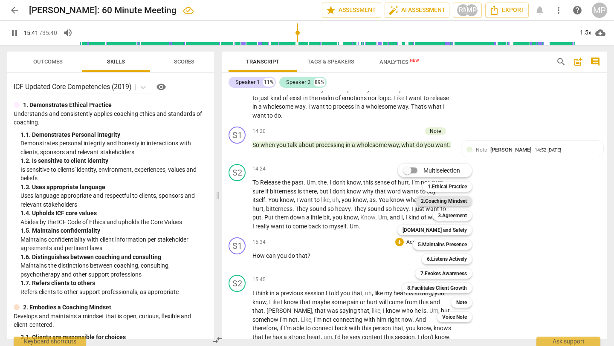
click at [451, 202] on b "2.Coaching Mindset" at bounding box center [444, 201] width 46 height 10
type input "942"
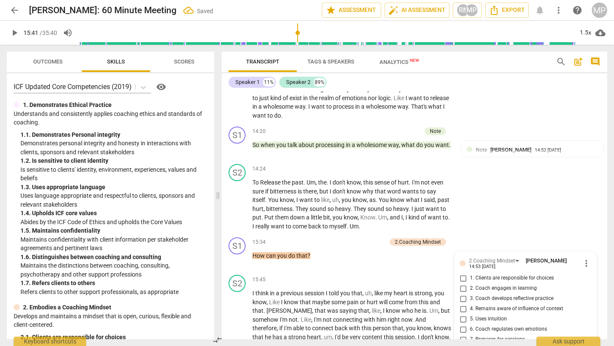
scroll to position [2252, 0]
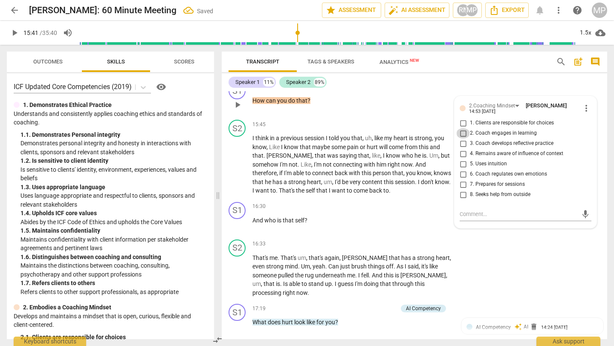
click at [460, 133] on input "2. Coach engages in learning" at bounding box center [463, 133] width 14 height 10
checkbox input "true"
click at [461, 146] on input "3. Coach develops reflective practice" at bounding box center [463, 144] width 14 height 10
checkbox input "true"
click at [461, 153] on input "4. Remains aware of influence of context" at bounding box center [463, 154] width 14 height 10
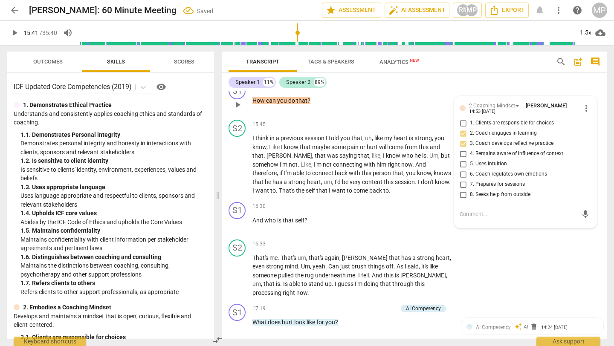
checkbox input "true"
click at [462, 163] on input "5. Uses intuition" at bounding box center [463, 164] width 14 height 10
checkbox input "true"
click at [488, 248] on div "S2 play_arrow pause 16:33 + Add competency keyboard_arrow_right That's me . Tha…" at bounding box center [414, 268] width 385 height 65
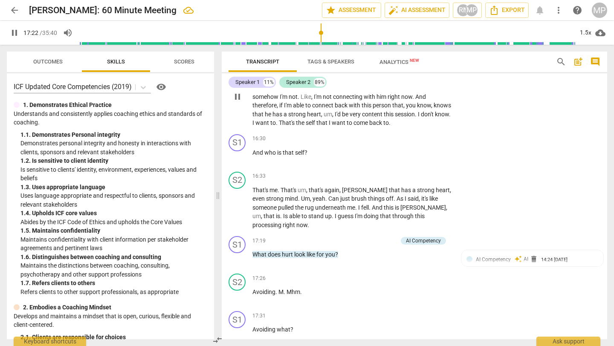
scroll to position [2350, 0]
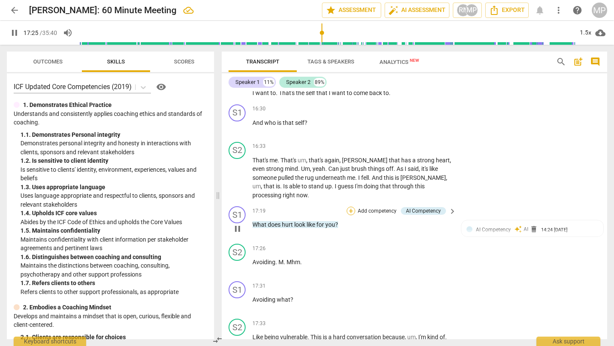
click at [349, 207] on div "+" at bounding box center [351, 211] width 9 height 9
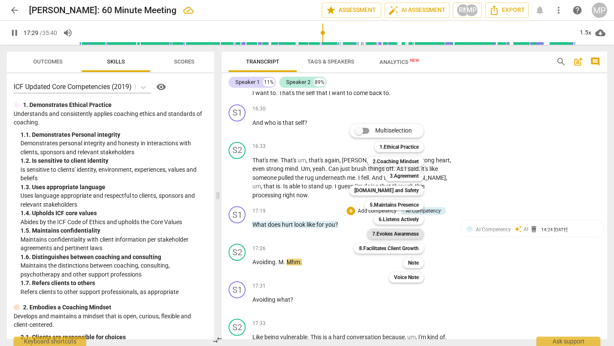
click at [399, 235] on b "7.Evokes Awareness" at bounding box center [395, 234] width 46 height 10
type input "1050"
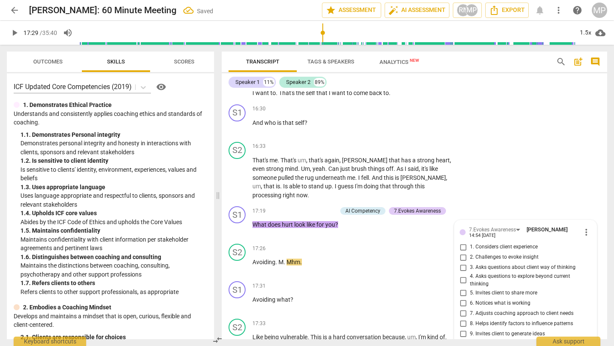
scroll to position [2500, 0]
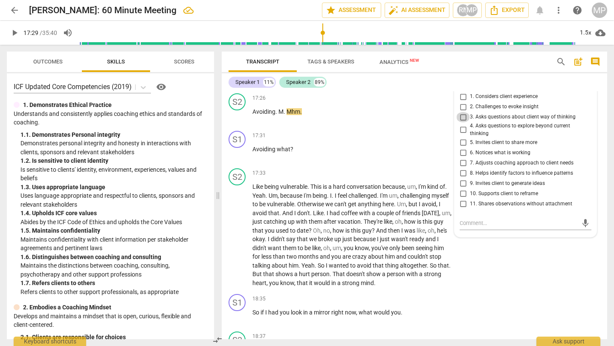
click at [462, 112] on input "3. Asks questions about client way of thinking" at bounding box center [463, 117] width 14 height 10
checkbox input "true"
click at [474, 270] on div "S2 play_arrow pause 17:33 + Add competency keyboard_arrow_right Like being vuln…" at bounding box center [414, 228] width 385 height 126
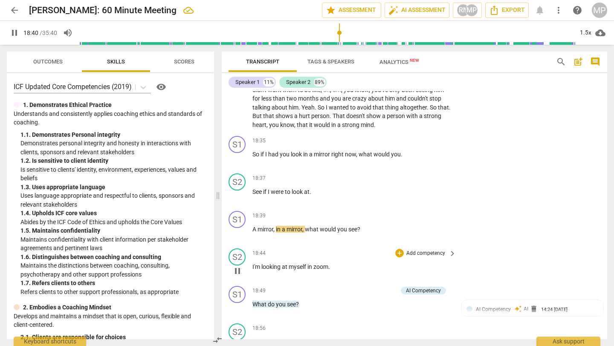
scroll to position [2659, 0]
click at [398, 136] on div "+" at bounding box center [399, 140] width 9 height 9
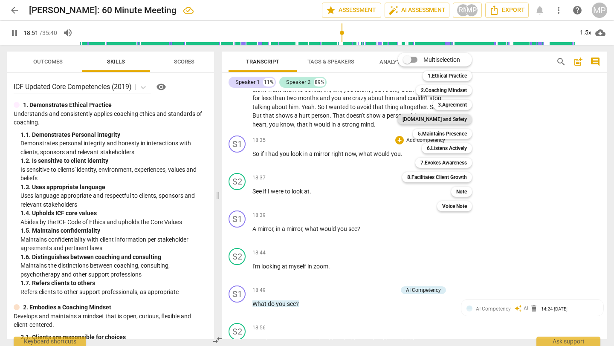
click at [455, 120] on b "[DOMAIN_NAME] and Safety" at bounding box center [434, 119] width 64 height 10
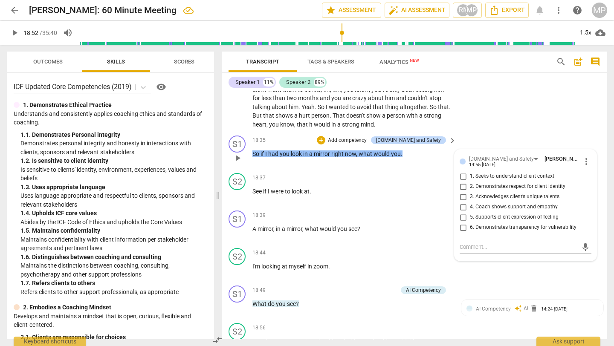
drag, startPoint x: 342, startPoint y: 131, endPoint x: 316, endPoint y: 125, distance: 26.7
click at [316, 132] on div "S1 play_arrow pause 18:35 + Add competency [DOMAIN_NAME] and Safety keyboard_ar…" at bounding box center [414, 151] width 385 height 38
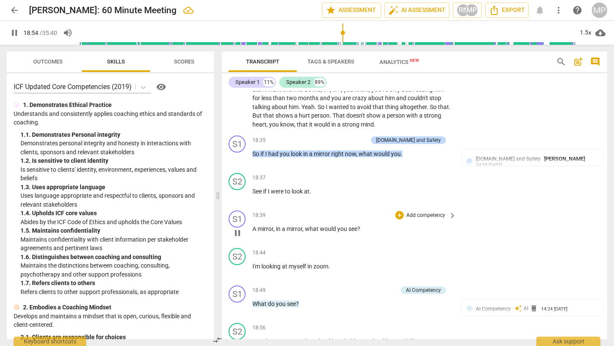
scroll to position [2649, 0]
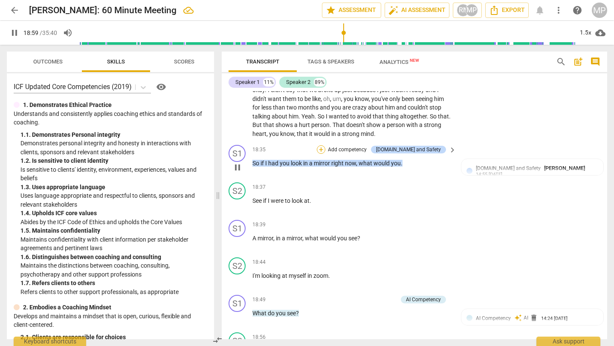
click at [325, 145] on div "+" at bounding box center [321, 149] width 9 height 9
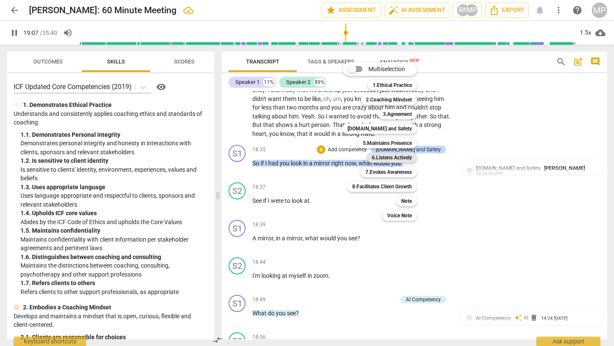
click at [386, 159] on b "6.Listens Actively" at bounding box center [392, 158] width 40 height 10
type input "1148"
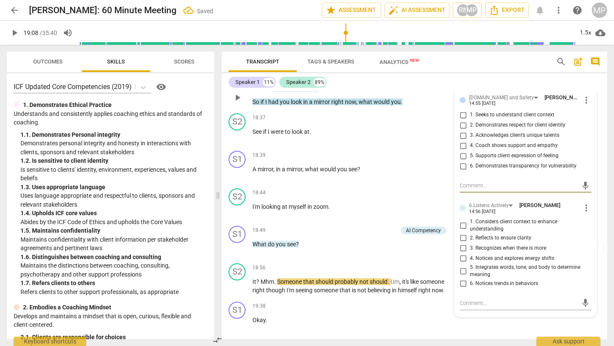
scroll to position [2721, 0]
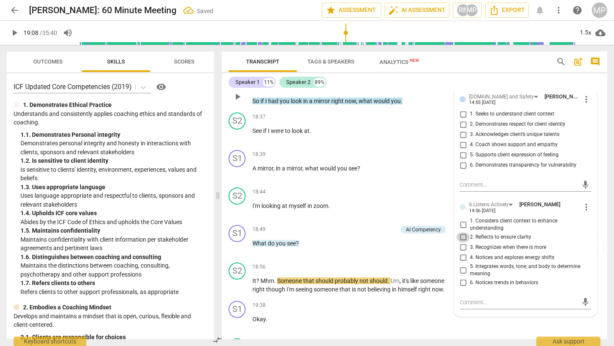
click at [465, 232] on input "2. Reflects to ensure clarity" at bounding box center [463, 237] width 14 height 10
checkbox input "true"
click at [462, 243] on input "3. Recognizes when there is more" at bounding box center [463, 248] width 14 height 10
checkbox input "true"
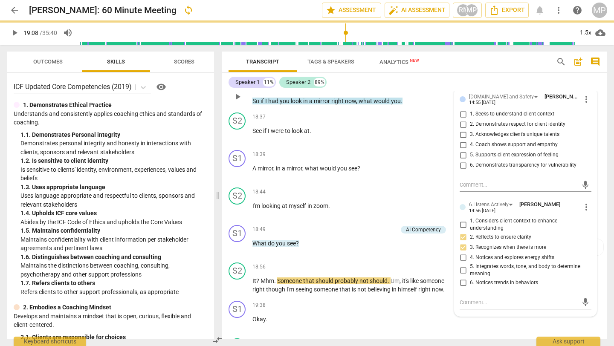
click at [459, 219] on input "1. Considers client context to enhance understanding" at bounding box center [463, 224] width 14 height 10
checkbox input "true"
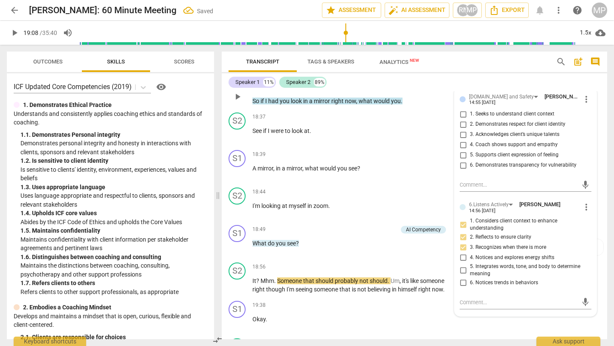
click at [462, 265] on input "5. Integrates words, tone, and body to determine meaning" at bounding box center [463, 270] width 14 height 10
checkbox input "true"
click at [491, 296] on div "mic" at bounding box center [525, 303] width 132 height 14
click at [491, 298] on textarea at bounding box center [518, 302] width 118 height 8
type textarea "F"
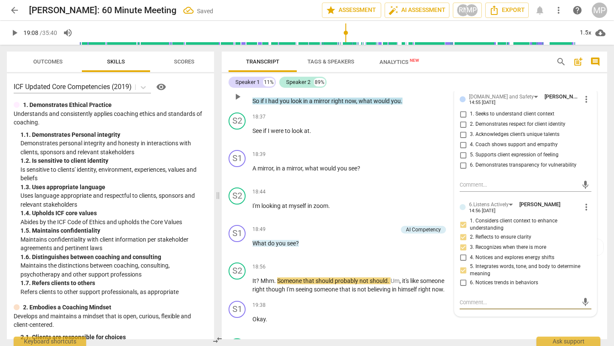
type textarea "F"
type textarea "Fi"
type textarea "Fix"
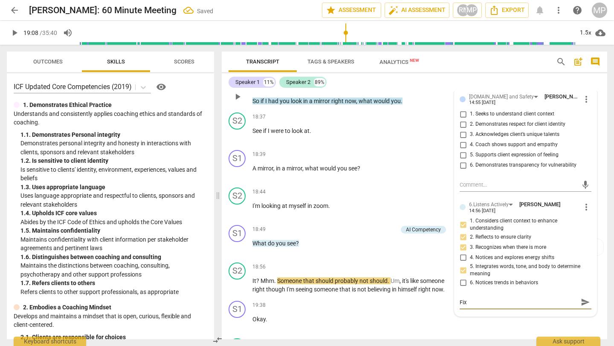
type textarea "Fix"
type textarea "Fix t"
type textarea "Fix tr"
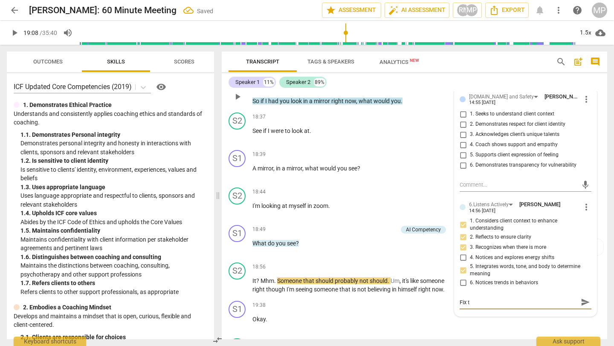
type textarea "Fix tr"
type textarea "Fix tra"
type textarea "Fix [PERSON_NAME]"
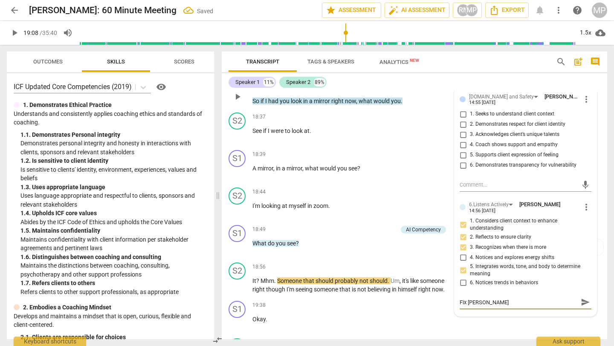
type textarea "Fix trans"
type textarea "Fix transc"
type textarea "Fix transcr"
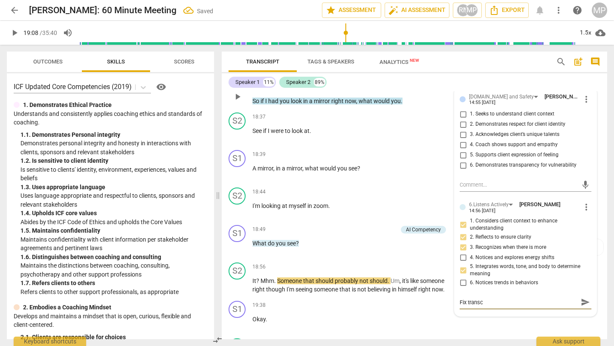
type textarea "Fix transcr"
type textarea "Fix transcri"
type textarea "Fix transcrip"
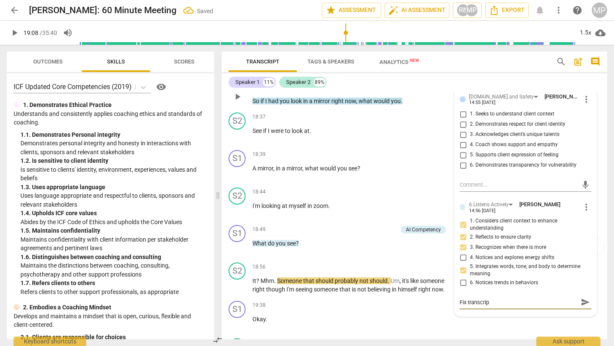
type textarea "Fix transcript"
click at [581, 298] on span "send" at bounding box center [584, 302] width 9 height 9
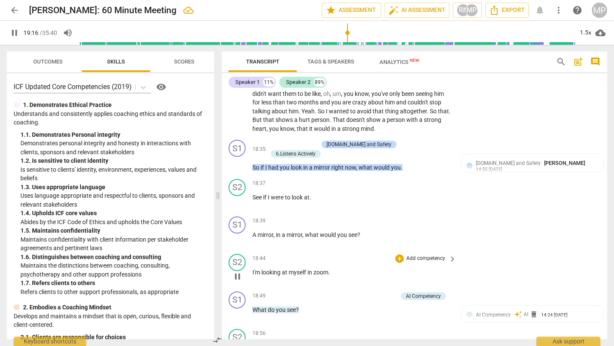
scroll to position [2653, 0]
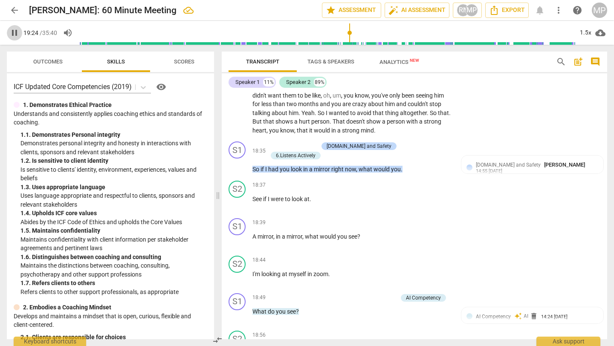
click at [17, 31] on span "pause" at bounding box center [14, 33] width 10 height 10
click at [17, 31] on span "play_arrow" at bounding box center [14, 33] width 10 height 10
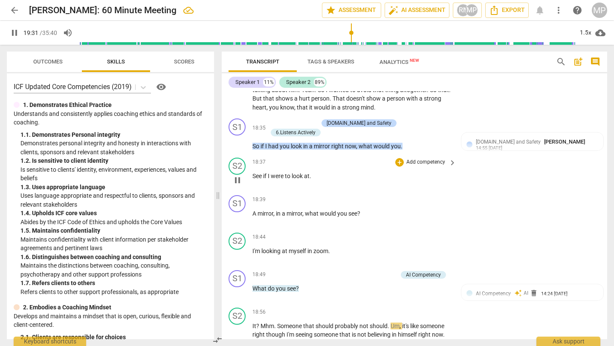
scroll to position [2676, 0]
click at [255, 172] on span "See" at bounding box center [257, 175] width 11 height 7
click at [237, 175] on span "pause" at bounding box center [237, 180] width 10 height 10
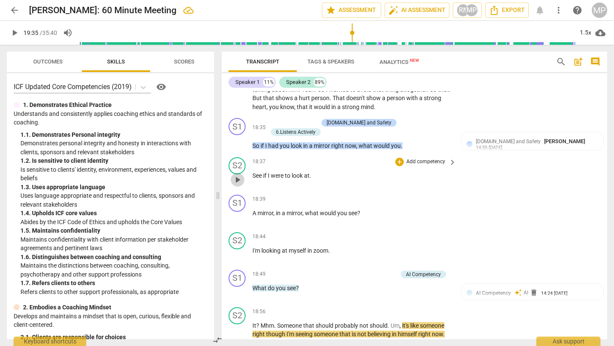
click at [237, 175] on span "play_arrow" at bounding box center [237, 180] width 10 height 10
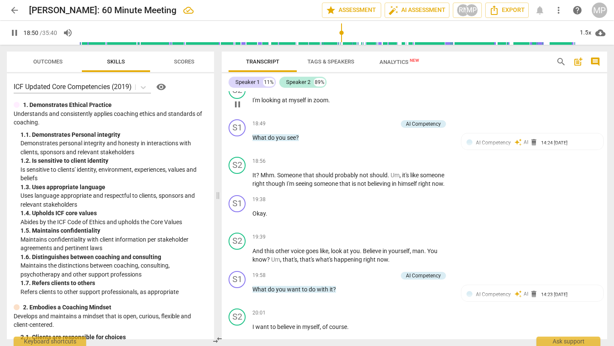
scroll to position [2827, 0]
click at [353, 119] on div "+" at bounding box center [351, 123] width 9 height 9
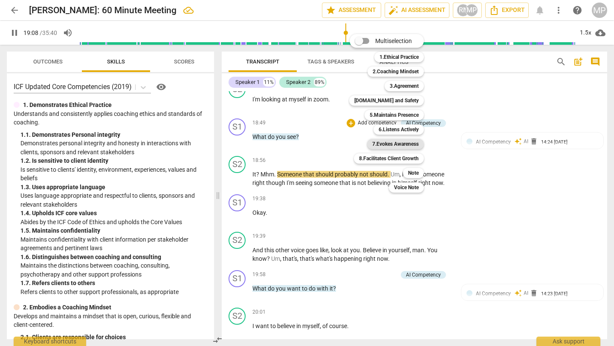
click at [394, 147] on b "7.Evokes Awareness" at bounding box center [395, 144] width 46 height 10
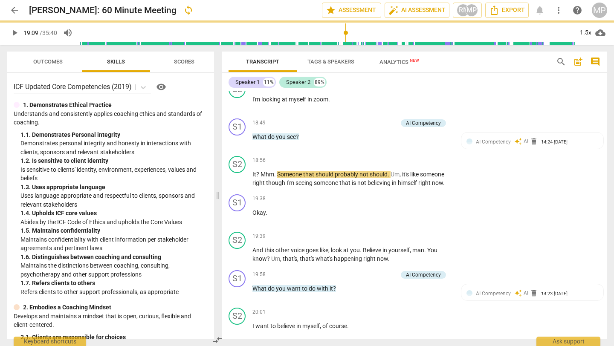
type input "1149"
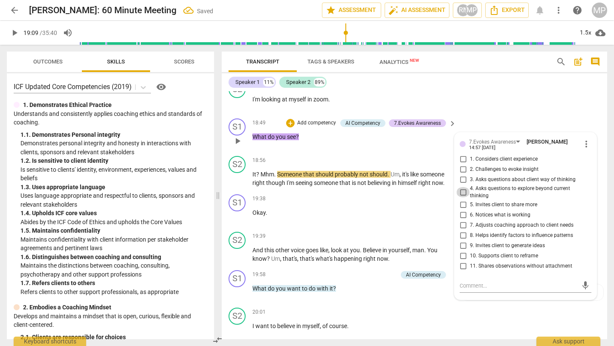
click at [462, 187] on input "4. Asks questions to explore beyond current thinking" at bounding box center [463, 192] width 14 height 10
checkbox input "true"
click at [453, 103] on div "S2 play_arrow pause 18:44 + Add competency keyboard_arrow_right I'm looking at …" at bounding box center [414, 97] width 385 height 38
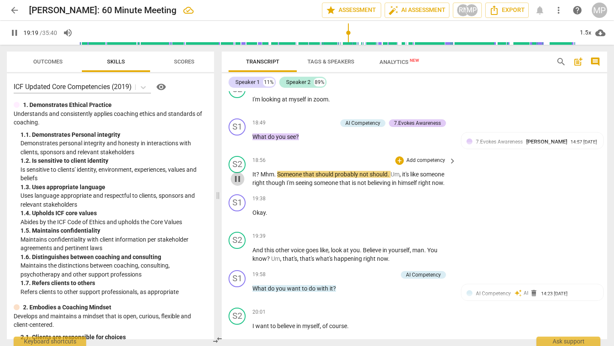
click at [237, 174] on span "pause" at bounding box center [237, 179] width 10 height 10
click at [237, 174] on span "play_arrow" at bounding box center [237, 179] width 10 height 10
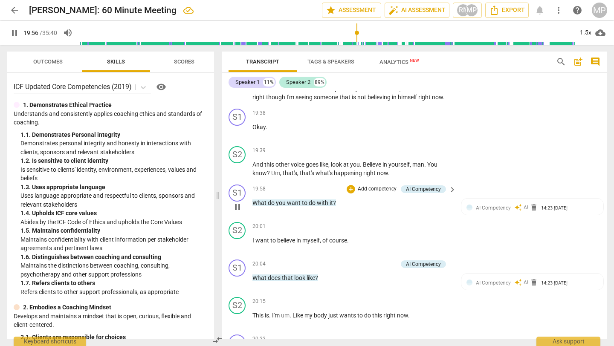
scroll to position [2918, 0]
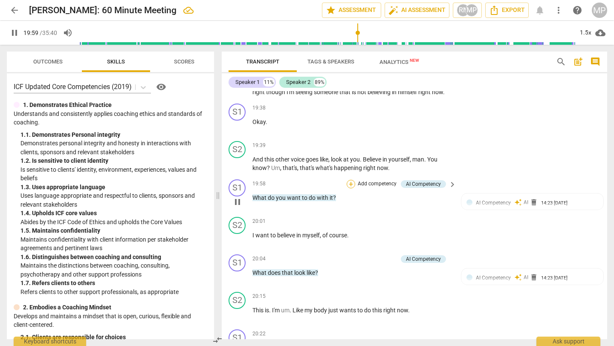
click at [349, 180] on div "+" at bounding box center [351, 184] width 9 height 9
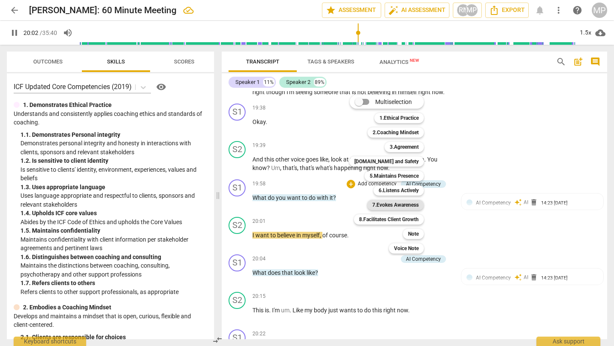
click at [387, 205] on b "7.Evokes Awareness" at bounding box center [395, 205] width 46 height 10
type input "1203"
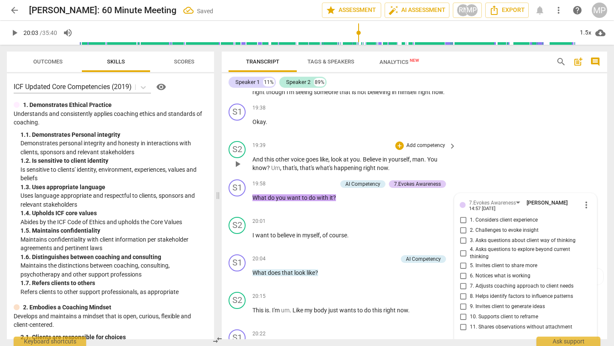
scroll to position [2920, 0]
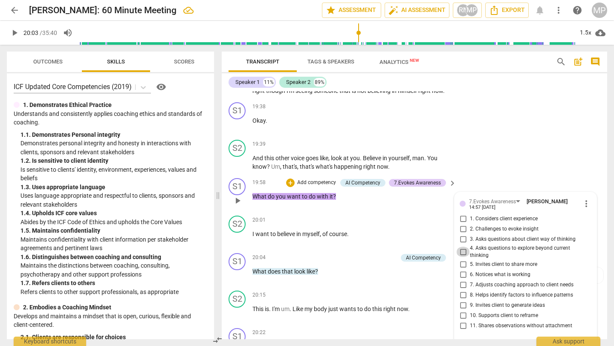
click at [461, 247] on input "4. Asks questions to explore beyond current thinking" at bounding box center [463, 252] width 14 height 10
checkbox input "true"
click at [481, 142] on div "S2 play_arrow pause 19:39 + Add competency keyboard_arrow_right And this other …" at bounding box center [414, 155] width 385 height 38
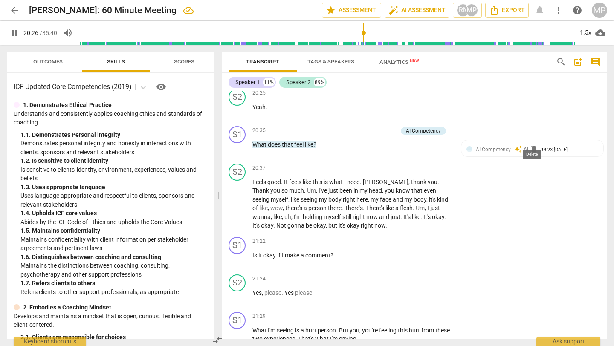
scroll to position [3196, 0]
click at [351, 127] on div "+" at bounding box center [351, 131] width 9 height 9
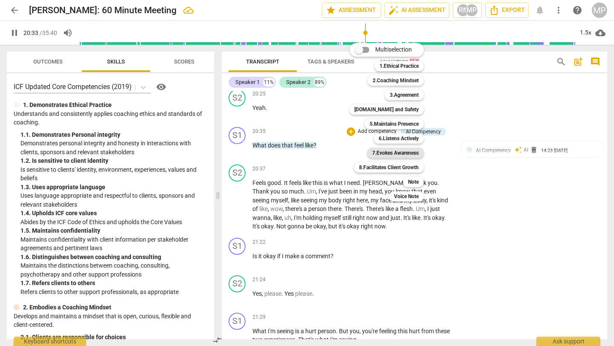
click at [391, 151] on b "7.Evokes Awareness" at bounding box center [395, 153] width 46 height 10
type input "1234"
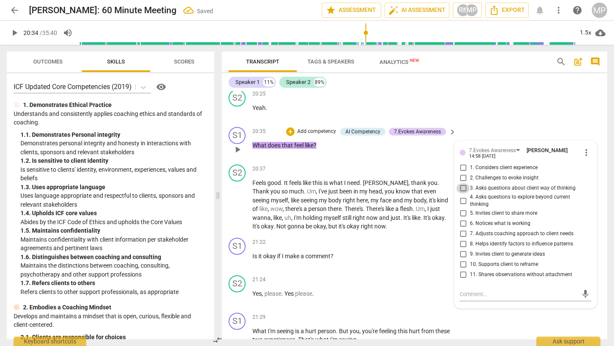
click at [463, 183] on input "3. Asks questions about client way of thinking" at bounding box center [463, 188] width 14 height 10
checkbox input "true"
click at [415, 146] on div "20:35 + Add competency AI Competency 7.Evokes Awareness keyboard_arrow_right Wh…" at bounding box center [354, 142] width 205 height 31
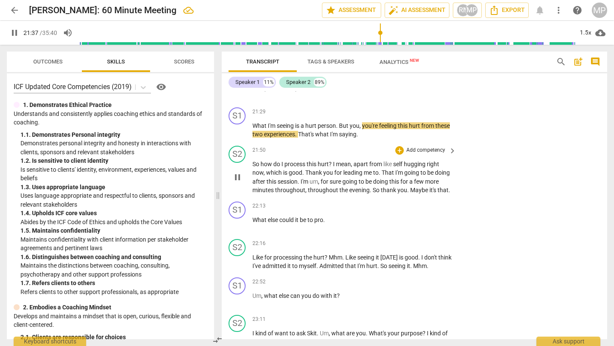
scroll to position [3397, 0]
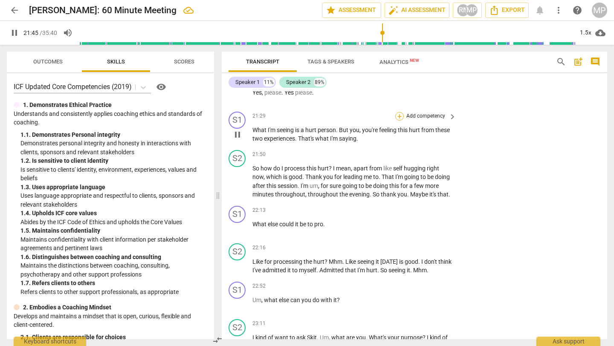
click at [399, 112] on div "+" at bounding box center [399, 116] width 9 height 9
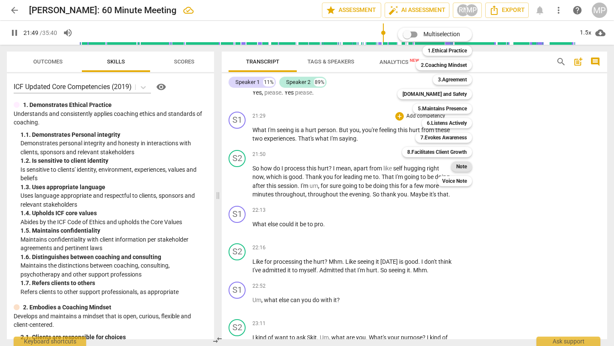
click at [457, 164] on b "Note" at bounding box center [461, 167] width 11 height 10
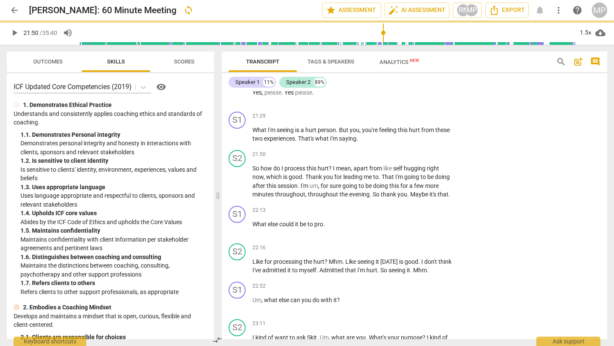
type input "1310"
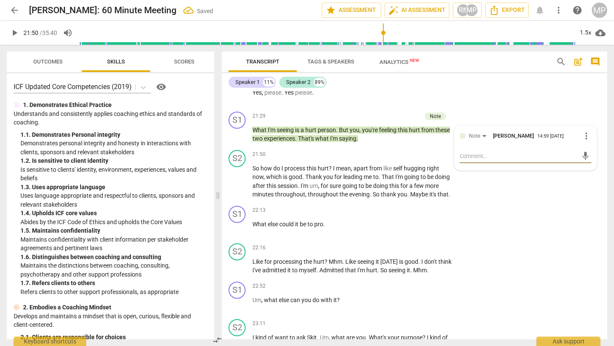
type textarea "e"
type textarea "ed"
type textarea "edi"
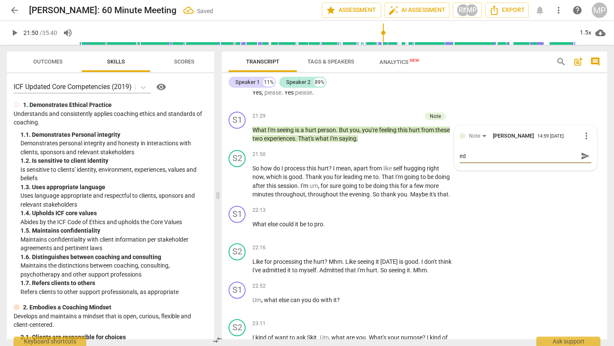
type textarea "edi"
type textarea "edit"
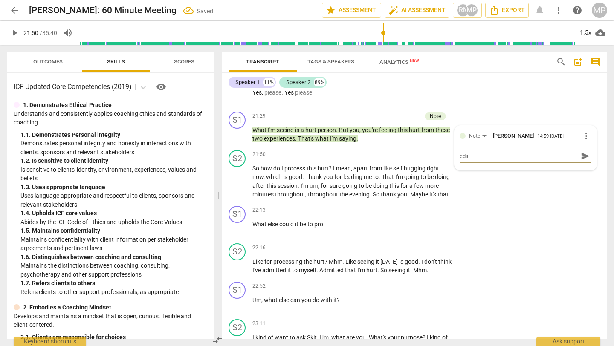
type textarea "edit t"
type textarea "edit tr"
type textarea "edit tra"
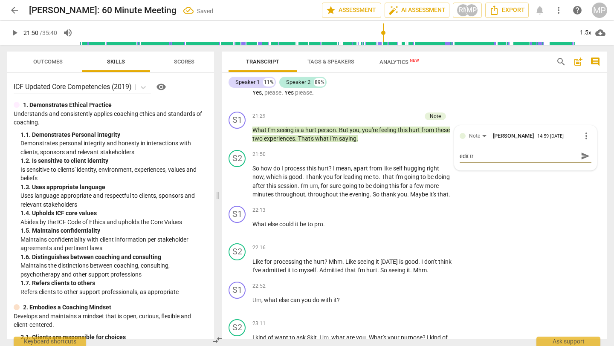
type textarea "edit tra"
type textarea "edit [PERSON_NAME]"
type textarea "edit trans"
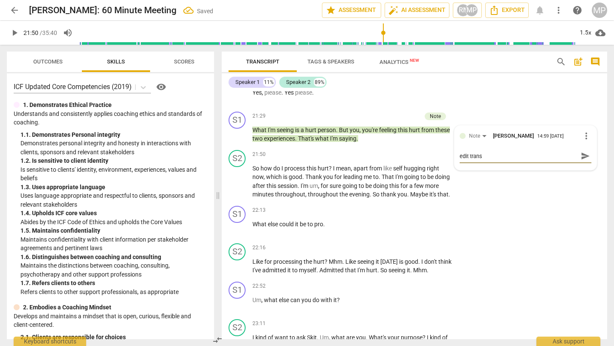
type textarea "edit transc"
type textarea "edit transcr"
type textarea "edit transcri"
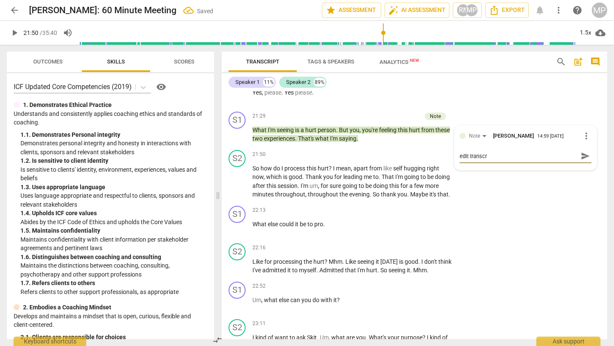
type textarea "edit transcri"
type textarea "edit transcrip"
type textarea "edit transcript"
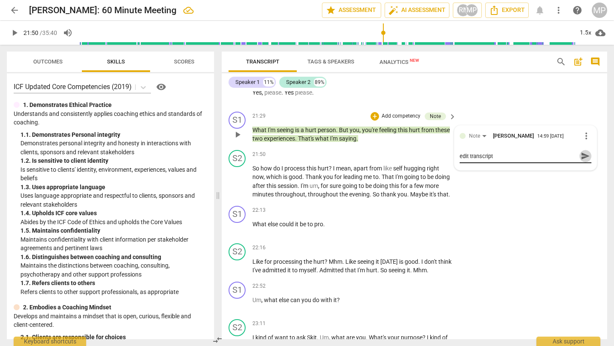
click at [582, 151] on span "send" at bounding box center [584, 155] width 9 height 9
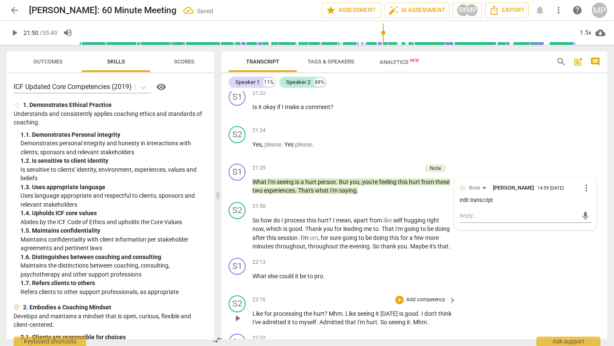
scroll to position [3344, 0]
click at [13, 31] on span "play_arrow" at bounding box center [14, 33] width 10 height 10
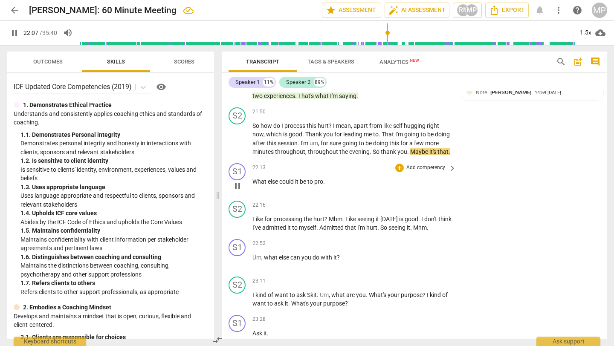
scroll to position [3442, 0]
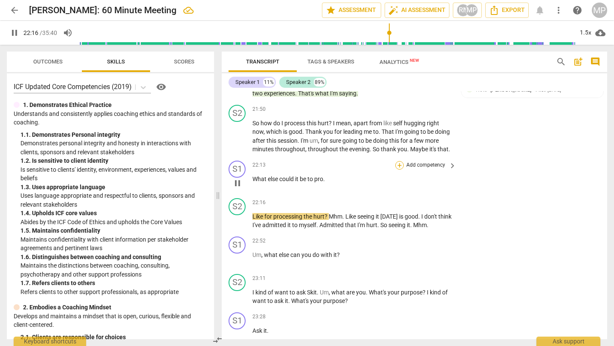
click at [400, 165] on div "+" at bounding box center [399, 165] width 9 height 9
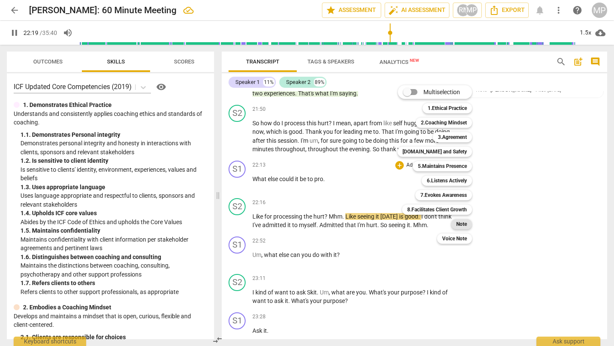
click at [460, 221] on b "Note" at bounding box center [461, 224] width 11 height 10
type input "1339"
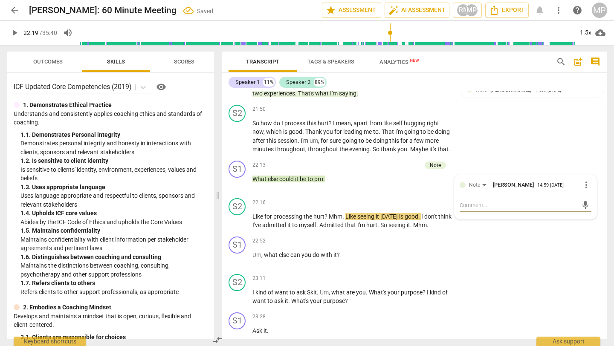
type textarea "e"
type textarea "ed"
type textarea "edi"
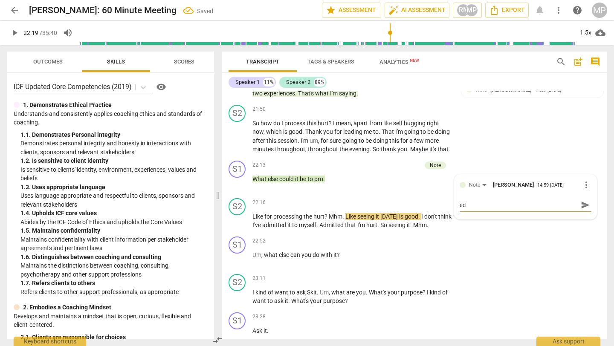
type textarea "edi"
type textarea "edit"
type textarea "edit t"
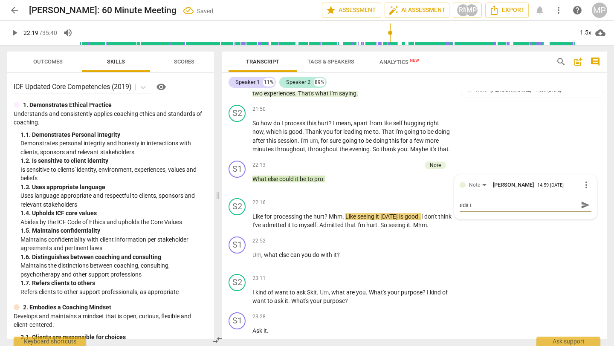
type textarea "edit tr"
type textarea "edit tra"
type textarea "edit [PERSON_NAME]"
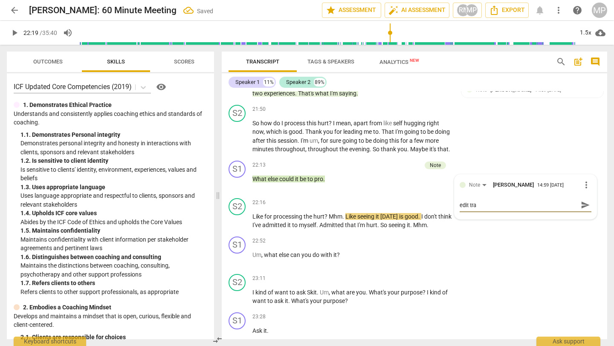
type textarea "edit [PERSON_NAME]"
type textarea "edit trans"
type textarea "edit transc"
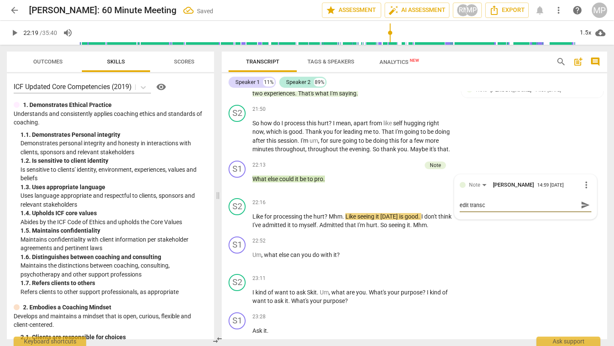
type textarea "edit transcr"
type textarea "edit transcri"
type textarea "edit transcrip"
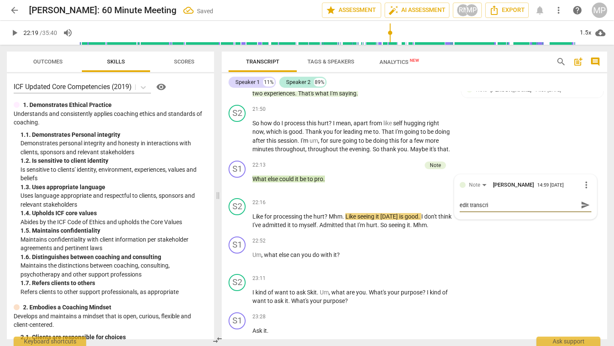
type textarea "edit transcrip"
type textarea "edit transcript"
click at [580, 202] on span "send" at bounding box center [584, 204] width 9 height 9
click at [557, 82] on div "Speaker 1 11% Speaker 2 89%" at bounding box center [414, 82] width 372 height 14
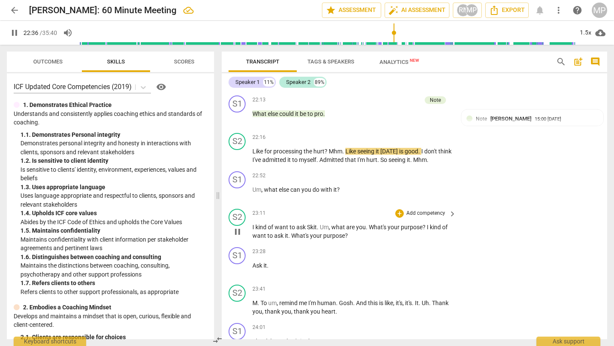
scroll to position [3518, 0]
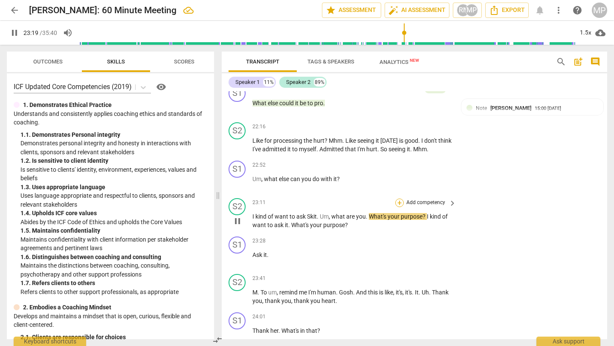
click at [401, 202] on div "+" at bounding box center [399, 203] width 9 height 9
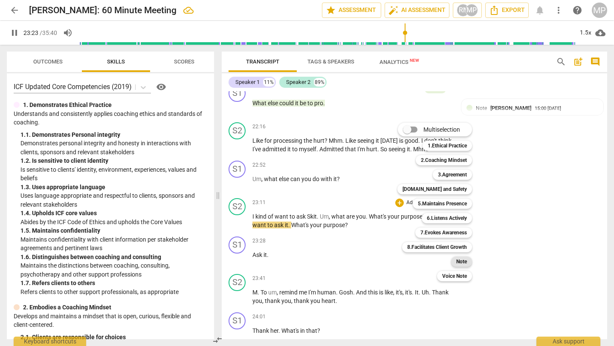
click at [458, 261] on b "Note" at bounding box center [461, 262] width 11 height 10
type input "1404"
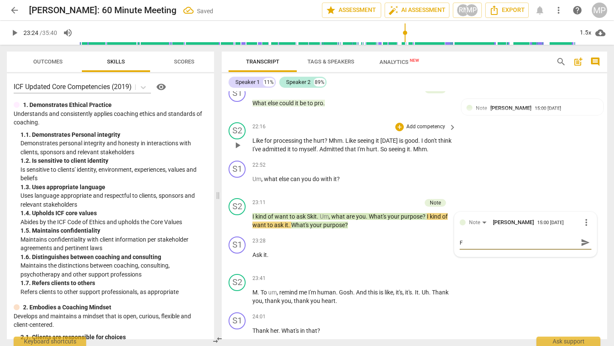
type textarea "F"
type textarea "Fi"
type textarea "Fix"
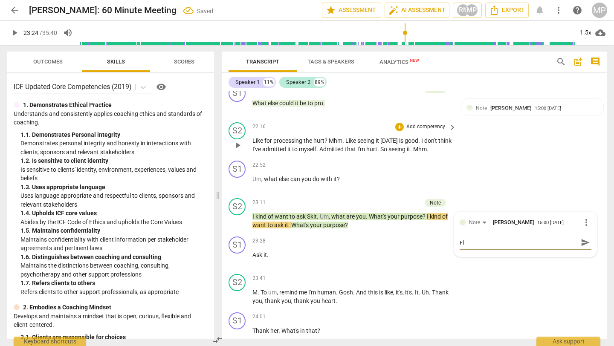
type textarea "Fix"
type textarea "Fix t"
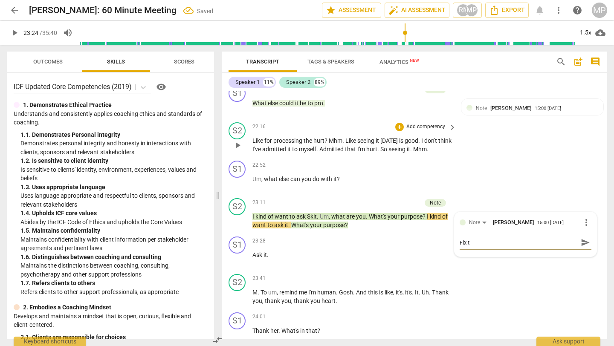
type textarea "Fix tr"
type textarea "Fix tra"
type textarea "Fix [PERSON_NAME]"
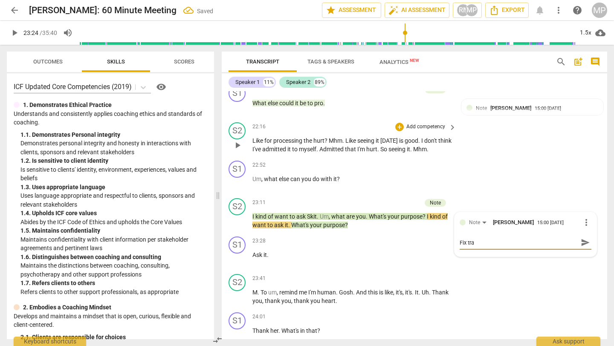
type textarea "Fix [PERSON_NAME]"
type textarea "Fix trans"
type textarea "Fix transc"
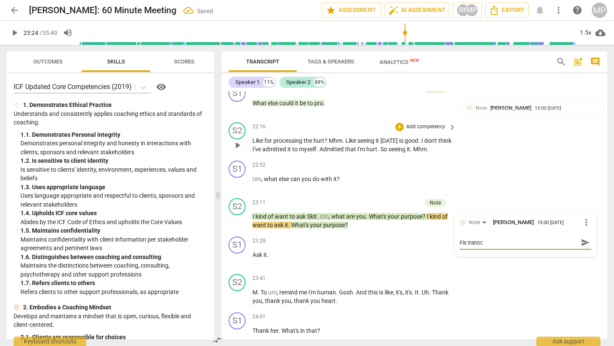
type textarea "Fix transct"
type textarea "Fix transcti"
type textarea "Fix transctip"
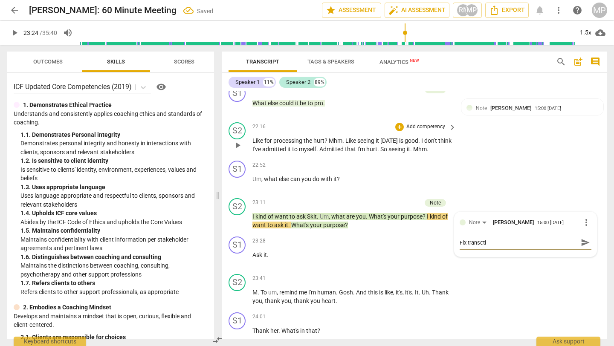
type textarea "Fix transctip"
type textarea "Fix transcti"
type textarea "Fix transct"
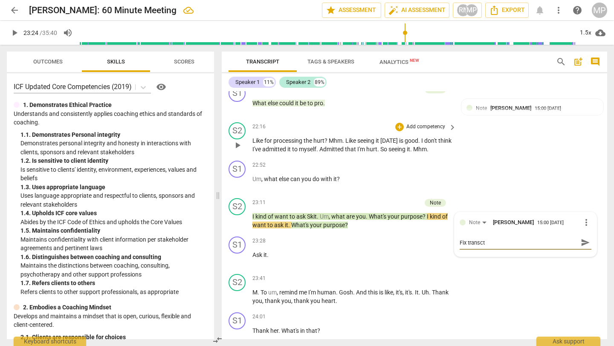
type textarea "Fix transc"
type textarea "Fix transcr"
click at [586, 243] on span "send" at bounding box center [585, 242] width 12 height 10
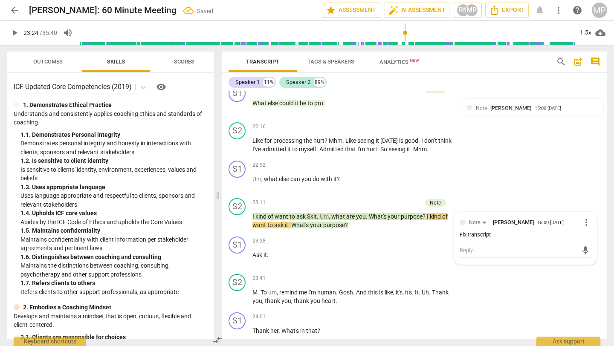
click at [14, 37] on span "play_arrow" at bounding box center [14, 33] width 10 height 10
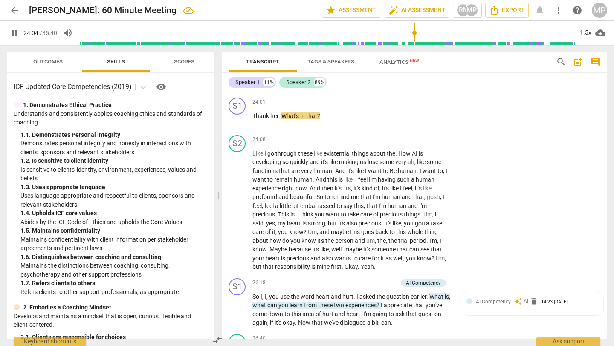
scroll to position [3734, 0]
click at [396, 100] on div "+" at bounding box center [399, 101] width 9 height 9
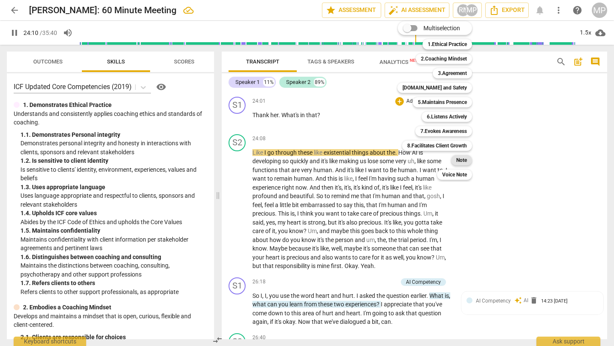
click at [457, 164] on b "Note" at bounding box center [461, 160] width 11 height 10
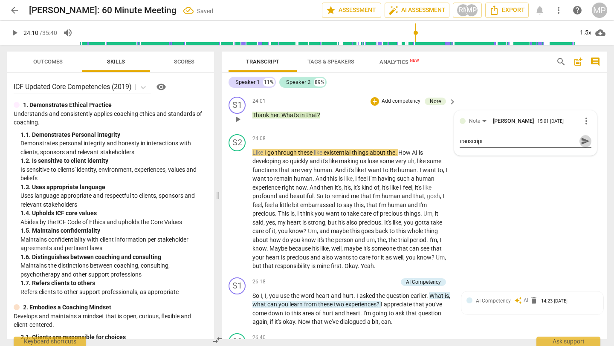
click at [584, 142] on span "send" at bounding box center [584, 140] width 9 height 9
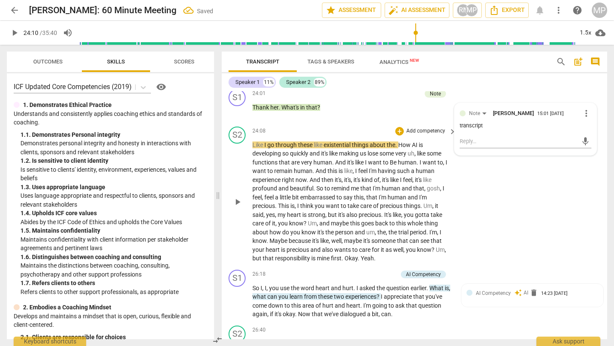
scroll to position [3743, 0]
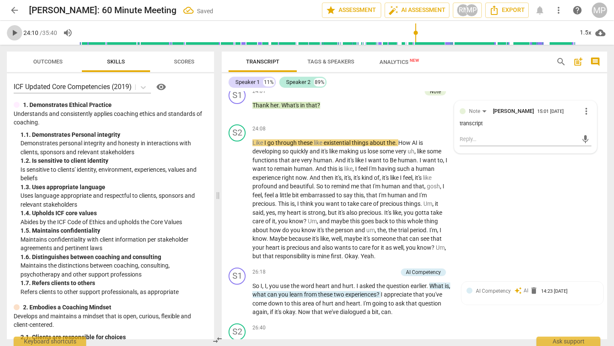
click at [15, 30] on span "play_arrow" at bounding box center [14, 33] width 10 height 10
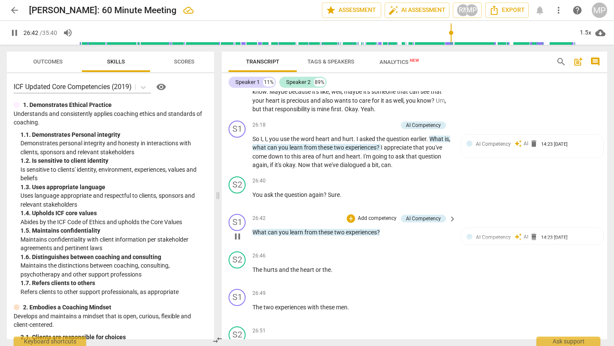
scroll to position [3893, 0]
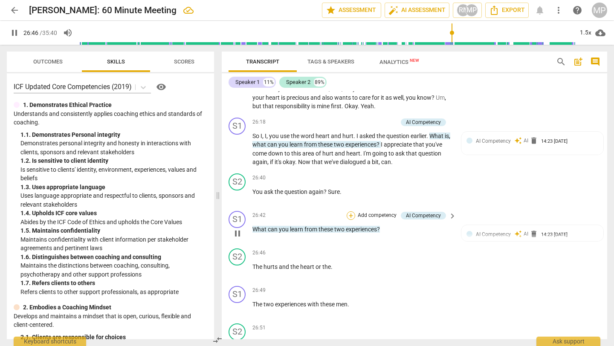
click at [350, 212] on div "+" at bounding box center [351, 215] width 9 height 9
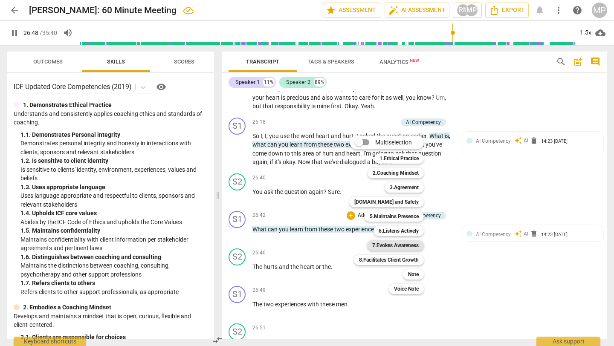
click at [386, 246] on b "7.Evokes Awareness" at bounding box center [395, 245] width 46 height 10
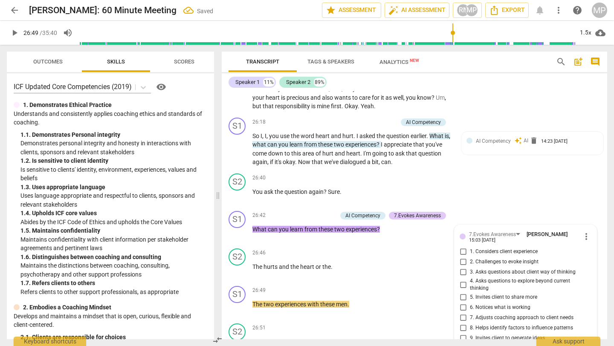
scroll to position [4056, 0]
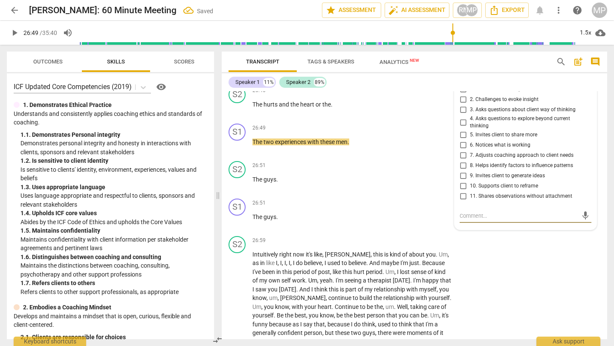
click at [458, 176] on input "9. Invites client to generate ideas" at bounding box center [463, 176] width 14 height 10
click at [460, 109] on input "3. Asks questions about client way of thinking" at bounding box center [463, 110] width 14 height 10
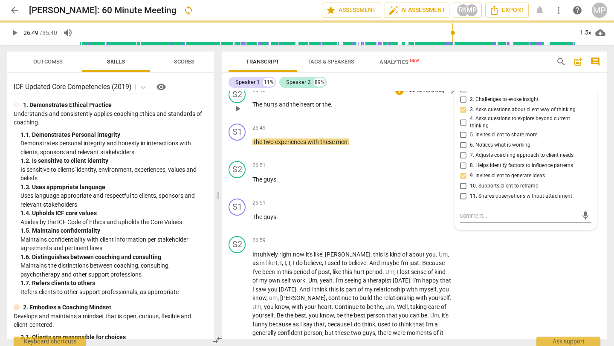
click at [425, 105] on p "The hurts and the heart or the ." at bounding box center [351, 104] width 199 height 9
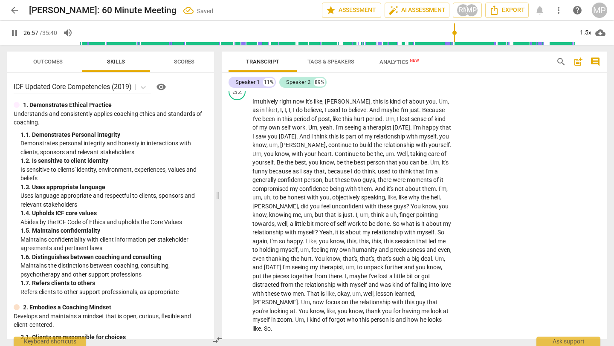
scroll to position [4210, 0]
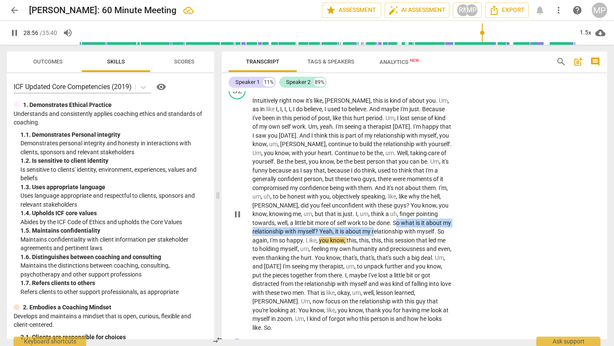
drag, startPoint x: 373, startPoint y: 221, endPoint x: 374, endPoint y: 231, distance: 9.9
click at [374, 231] on p "Intuitively right now it's like , [PERSON_NAME] , this is kind of about you . U…" at bounding box center [351, 214] width 199 height 236
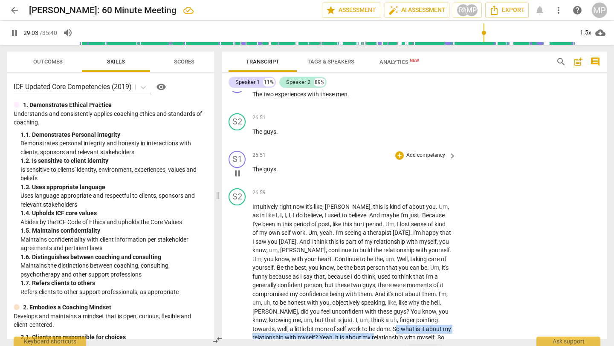
scroll to position [4087, 0]
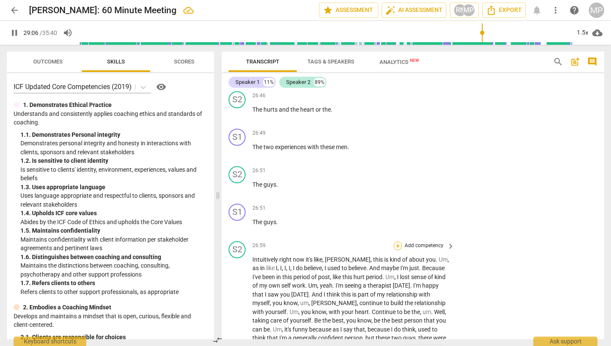
click at [398, 242] on div "+" at bounding box center [397, 246] width 9 height 9
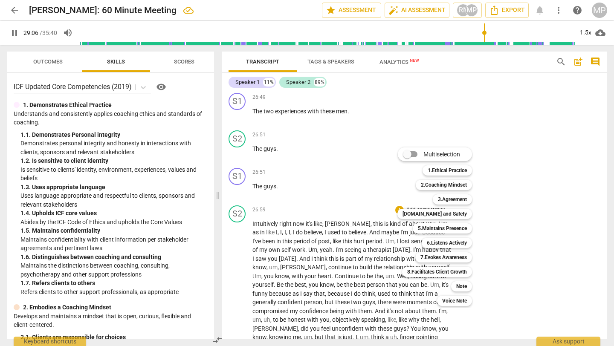
scroll to position [4069, 0]
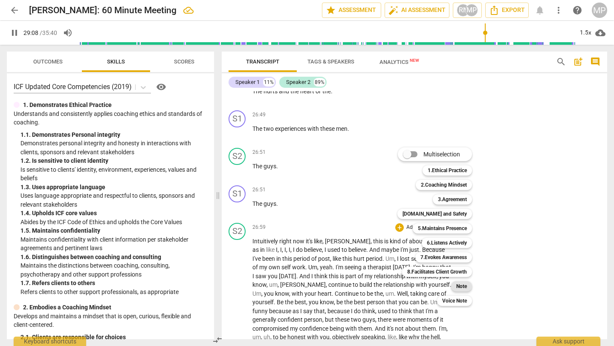
click at [464, 286] on b "Note" at bounding box center [461, 286] width 11 height 10
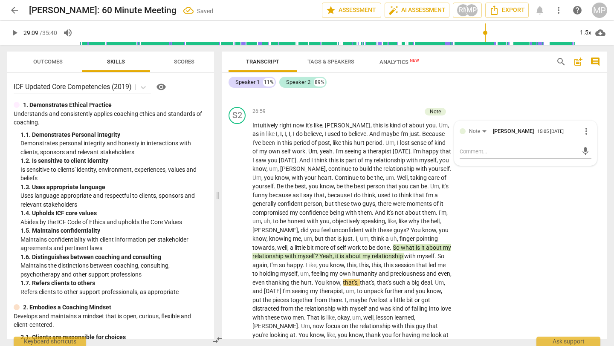
scroll to position [4196, 0]
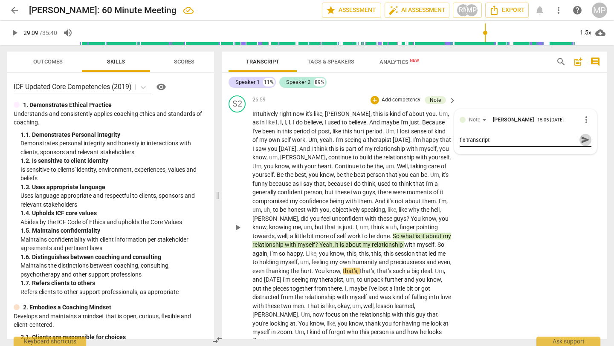
click at [583, 136] on span "send" at bounding box center [584, 139] width 9 height 9
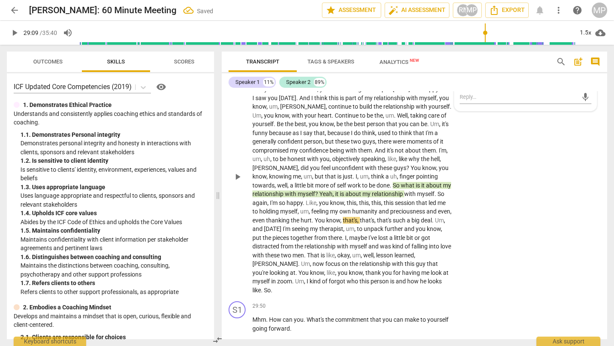
scroll to position [4248, 0]
click at [526, 237] on div "S2 play_arrow pause 26:59 + Add competency Note keyboard_arrow_right Intuitivel…" at bounding box center [414, 168] width 385 height 257
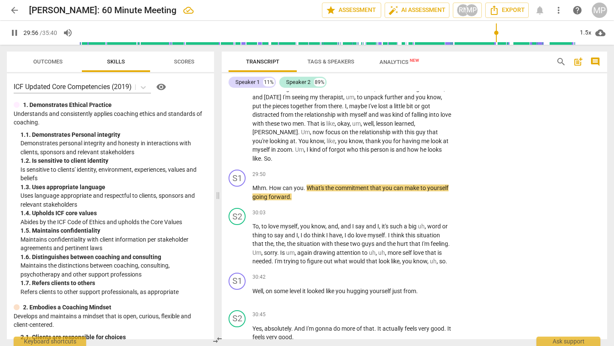
scroll to position [4379, 0]
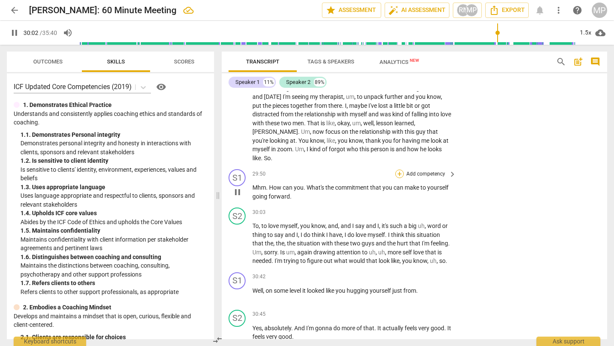
click at [400, 170] on div "+" at bounding box center [399, 174] width 9 height 9
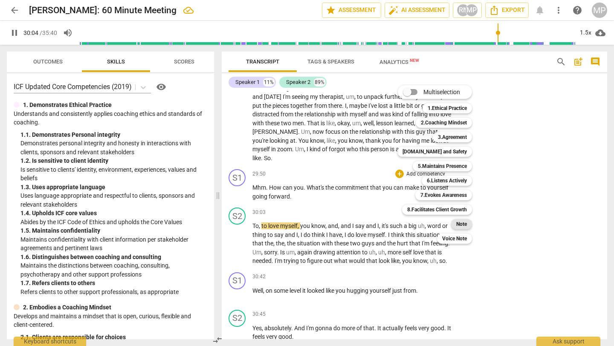
click at [467, 224] on div "Note" at bounding box center [461, 224] width 21 height 10
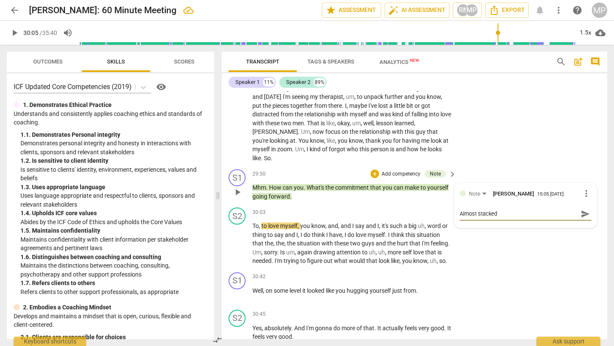
click at [583, 209] on span "send" at bounding box center [584, 213] width 9 height 9
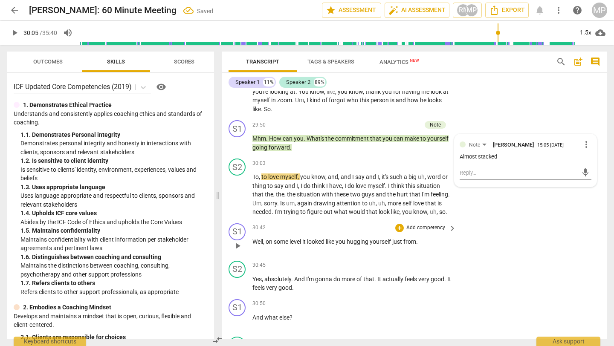
scroll to position [4435, 0]
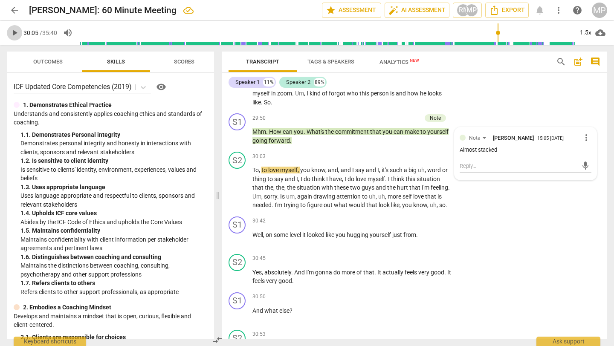
click at [12, 34] on span "play_arrow" at bounding box center [14, 33] width 10 height 10
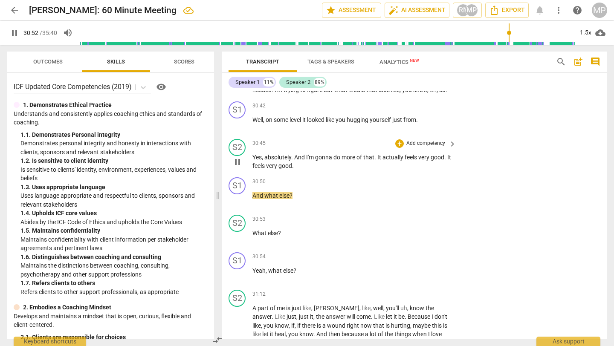
scroll to position [4551, 0]
click at [399, 177] on div "+" at bounding box center [399, 181] width 9 height 9
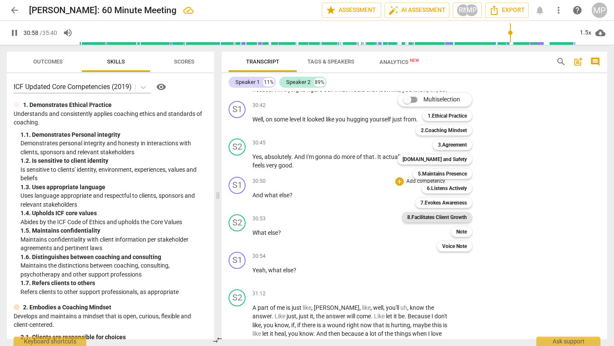
click at [427, 215] on b "8.Facilitates Client Growth" at bounding box center [437, 217] width 60 height 10
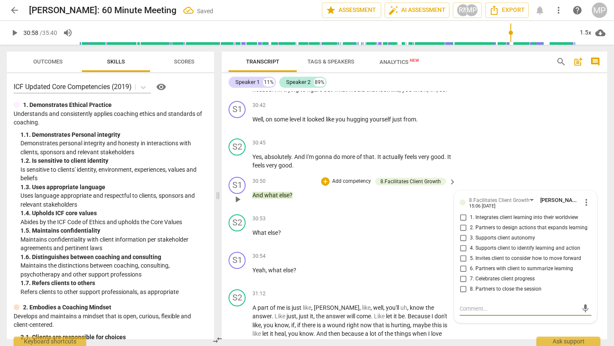
click at [463, 243] on input "4. Supports client to identify learning and action" at bounding box center [463, 248] width 14 height 10
click at [467, 159] on div "S2 play_arrow pause 30:45 + Add competency keyboard_arrow_right Yes , absolutel…" at bounding box center [414, 154] width 385 height 38
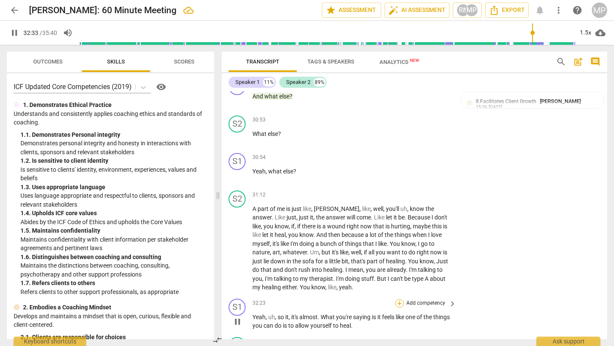
scroll to position [4901, 0]
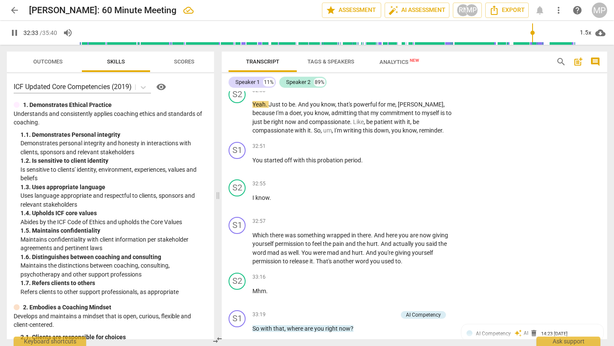
click at [400, 292] on div "33:16 + Add competency keyboard_arrow_right Mhm ." at bounding box center [354, 288] width 205 height 31
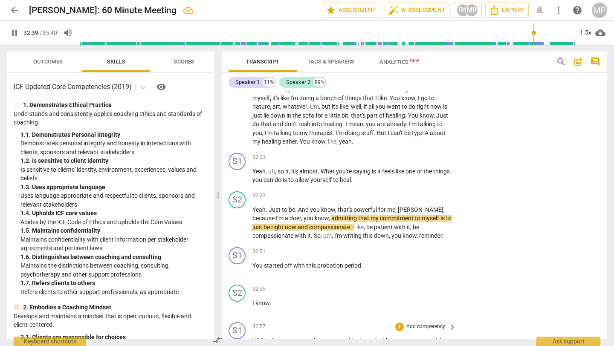
scroll to position [4788, 0]
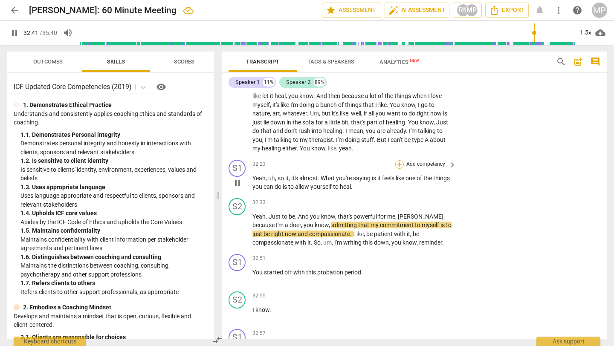
click at [399, 160] on div "+" at bounding box center [399, 164] width 9 height 9
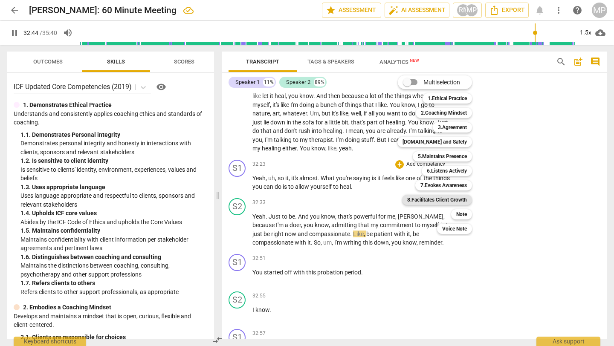
click at [437, 196] on b "8.Facilitates Client Growth" at bounding box center [437, 200] width 60 height 10
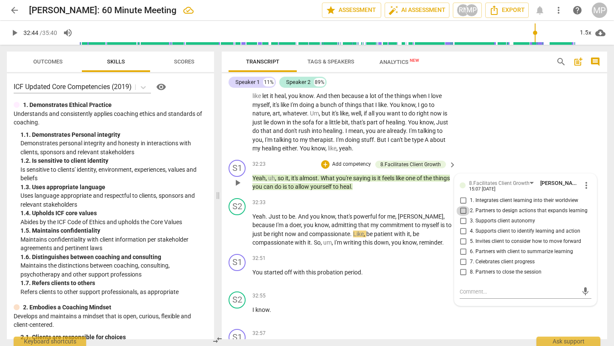
click at [464, 206] on input "2. Partners to design actions that expands learning" at bounding box center [463, 211] width 14 height 10
click at [430, 292] on p "Add competency" at bounding box center [425, 296] width 40 height 8
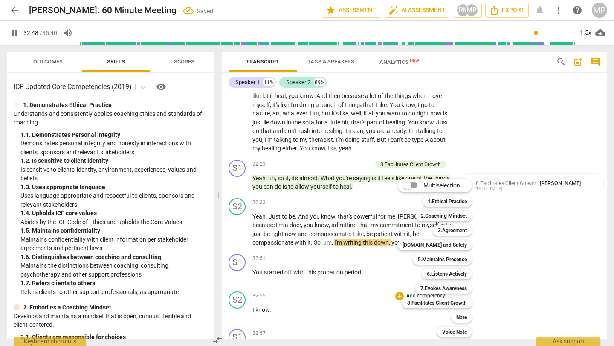
click at [552, 238] on div at bounding box center [307, 173] width 614 height 346
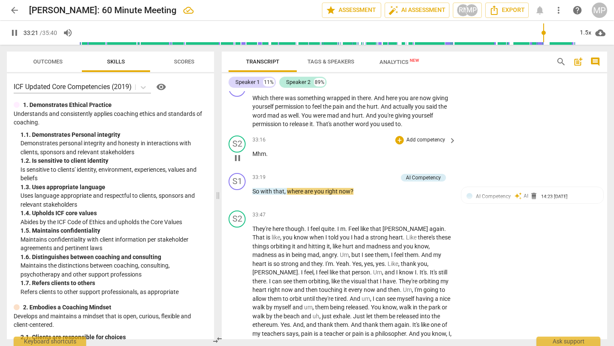
scroll to position [5040, 0]
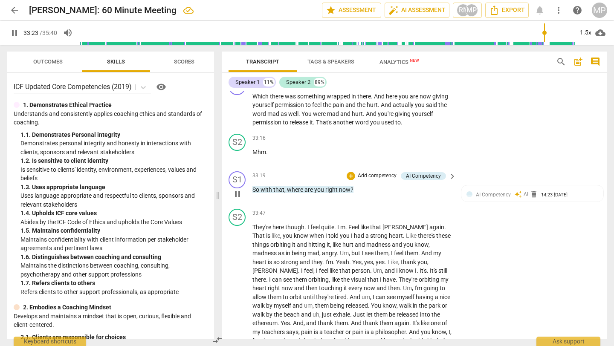
click at [355, 172] on div "+ Add competency" at bounding box center [372, 176] width 51 height 9
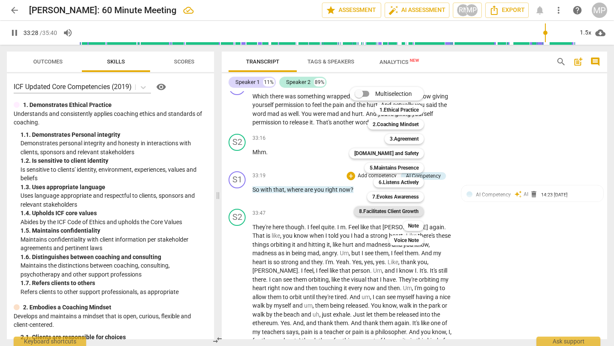
click at [395, 210] on b "8.Facilitates Client Growth" at bounding box center [389, 211] width 60 height 10
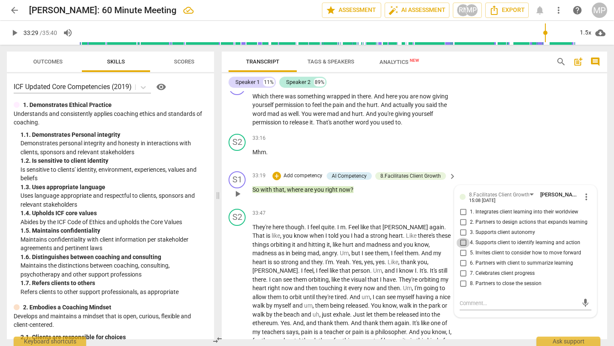
click at [462, 238] on input "4. Supports client to identify learning and action" at bounding box center [463, 243] width 14 height 10
click at [492, 130] on div "S2 play_arrow pause 33:16 + Add competency keyboard_arrow_right Mhm ." at bounding box center [414, 149] width 385 height 38
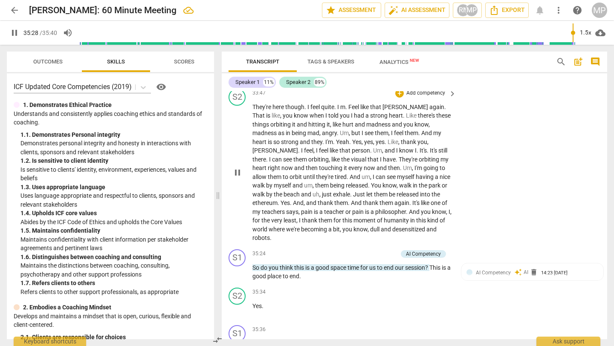
scroll to position [5201, 0]
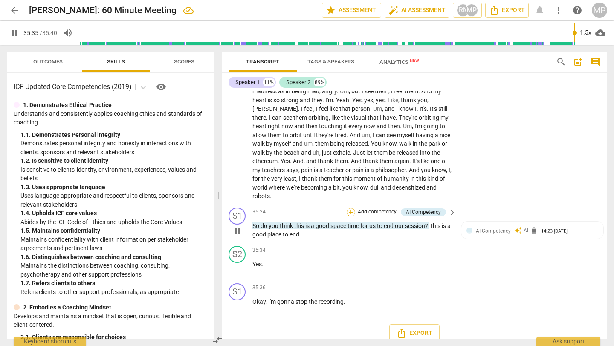
click at [352, 208] on div "+" at bounding box center [351, 212] width 9 height 9
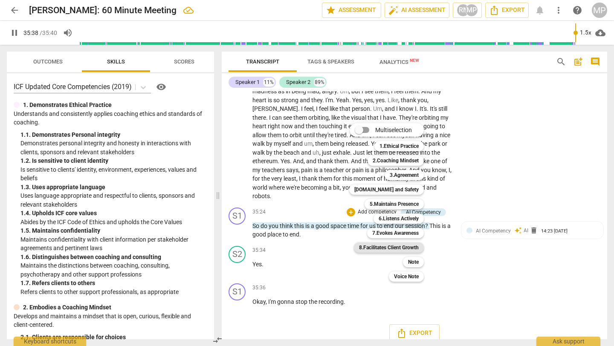
click at [397, 245] on b "8.Facilitates Client Growth" at bounding box center [389, 248] width 60 height 10
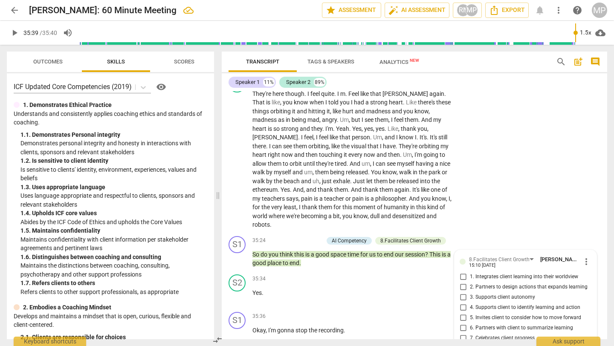
scroll to position [5207, 0]
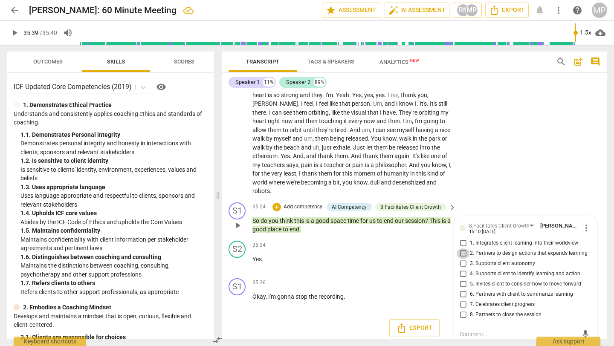
click at [460, 248] on input "2. Partners to design actions that expands learning" at bounding box center [463, 253] width 14 height 10
click at [461, 259] on input "3. Supports client autonomy" at bounding box center [463, 264] width 14 height 10
click at [463, 269] on input "4. Supports client to identify learning and action" at bounding box center [463, 274] width 14 height 10
click at [463, 279] on input "5. Invites client to consider how to move forward" at bounding box center [463, 284] width 14 height 10
click at [462, 289] on input "6. Partners with client to summarize learning" at bounding box center [463, 294] width 14 height 10
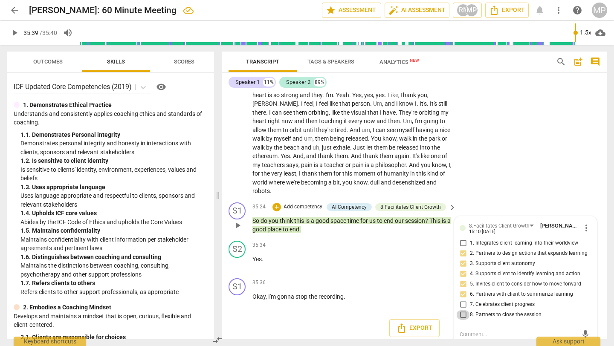
click at [462, 310] on input "8. Partners to close the session" at bounding box center [463, 315] width 14 height 10
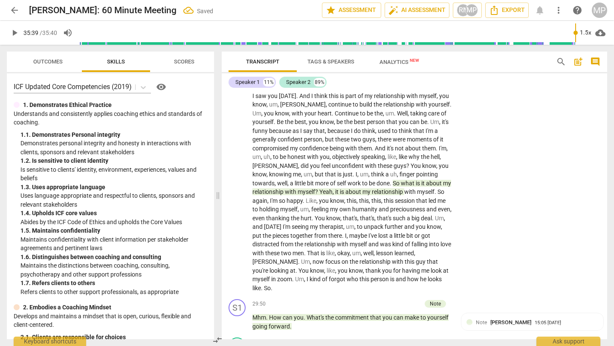
scroll to position [4249, 0]
